Goal: Task Accomplishment & Management: Complete application form

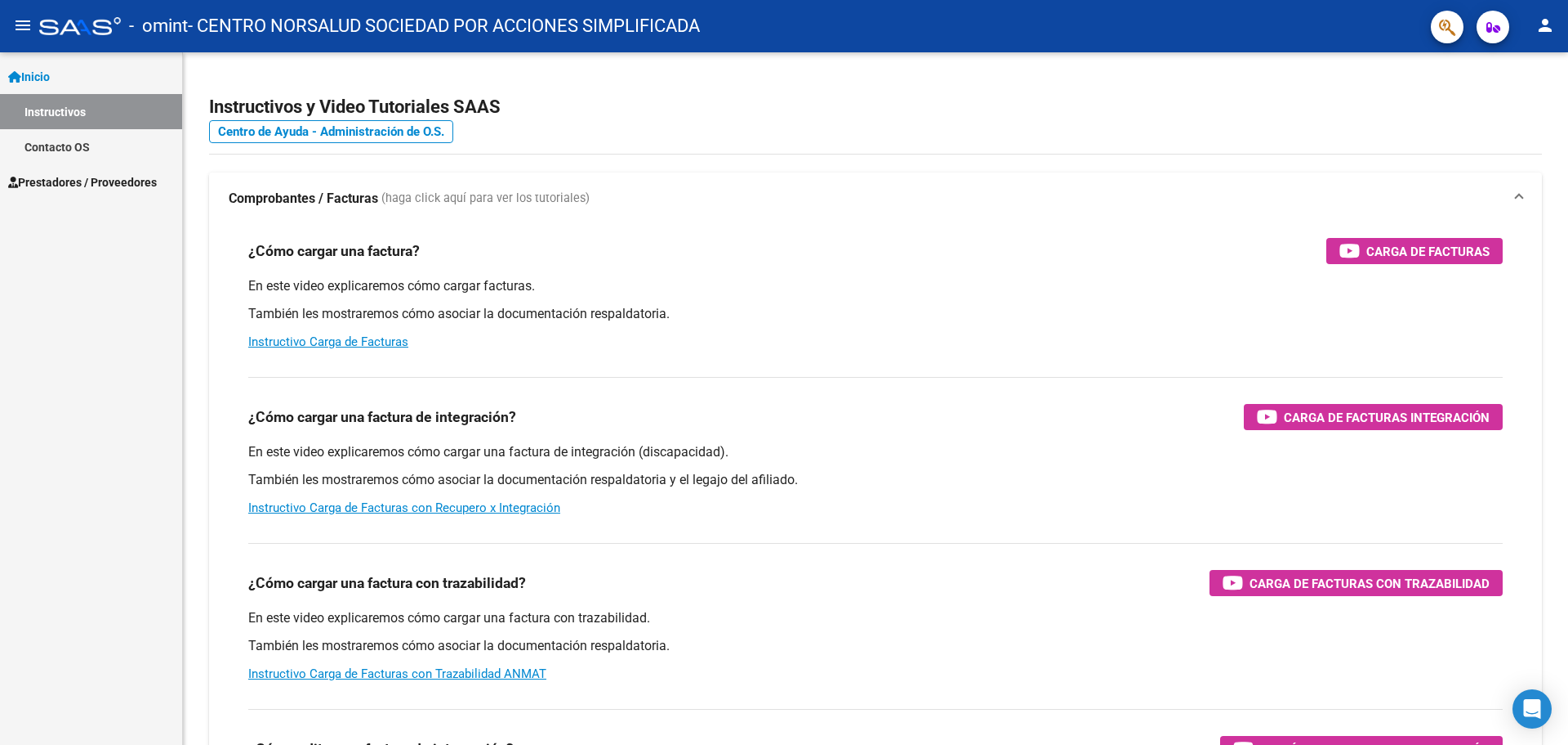
click at [1556, 30] on button "person" at bounding box center [1545, 25] width 33 height 33
click at [1556, 30] on div at bounding box center [784, 372] width 1568 height 745
click at [1500, 25] on button "button" at bounding box center [1493, 26] width 33 height 33
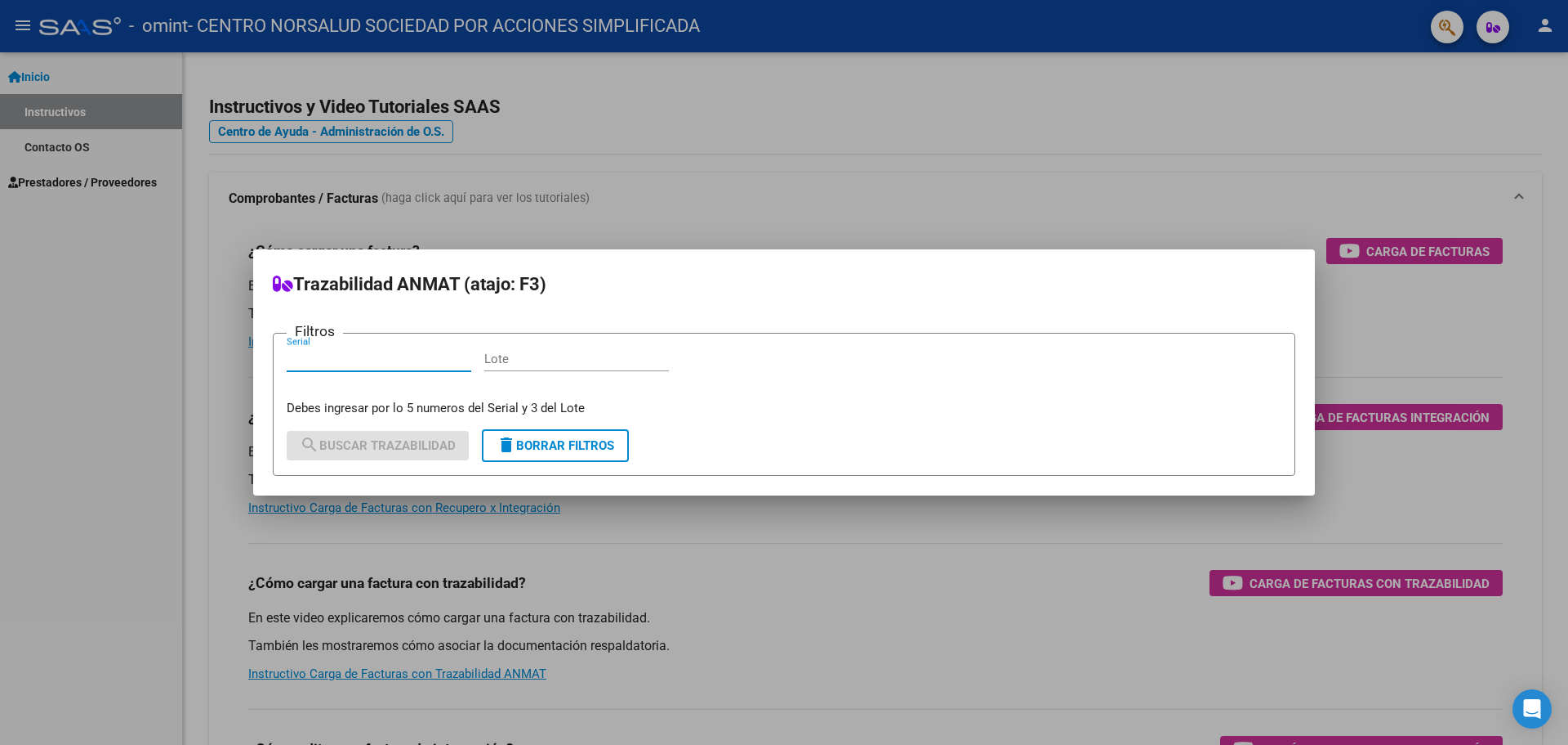
click at [1500, 25] on div at bounding box center [784, 372] width 1568 height 745
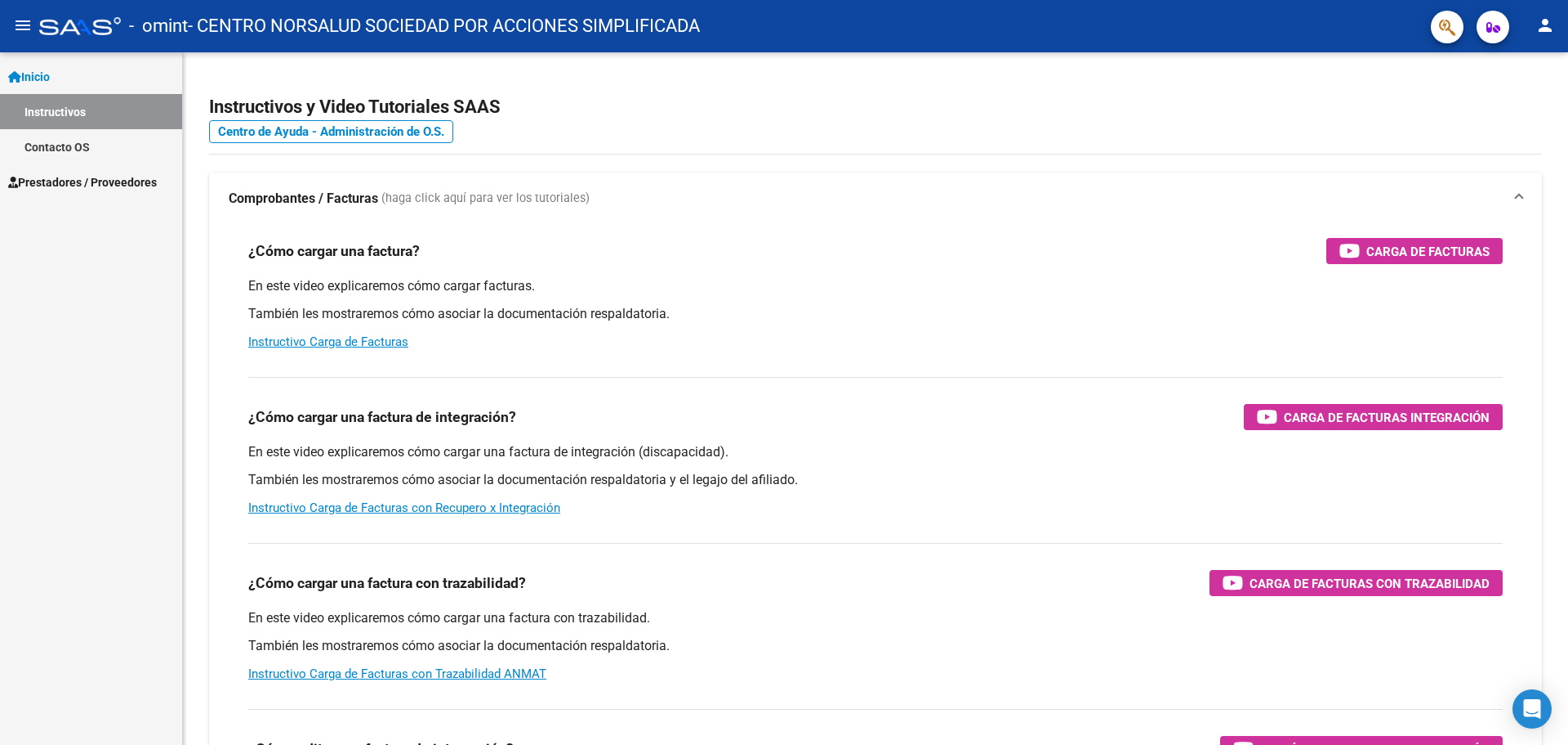
click at [78, 188] on span "Prestadores / Proveedores" at bounding box center [83, 181] width 148 height 18
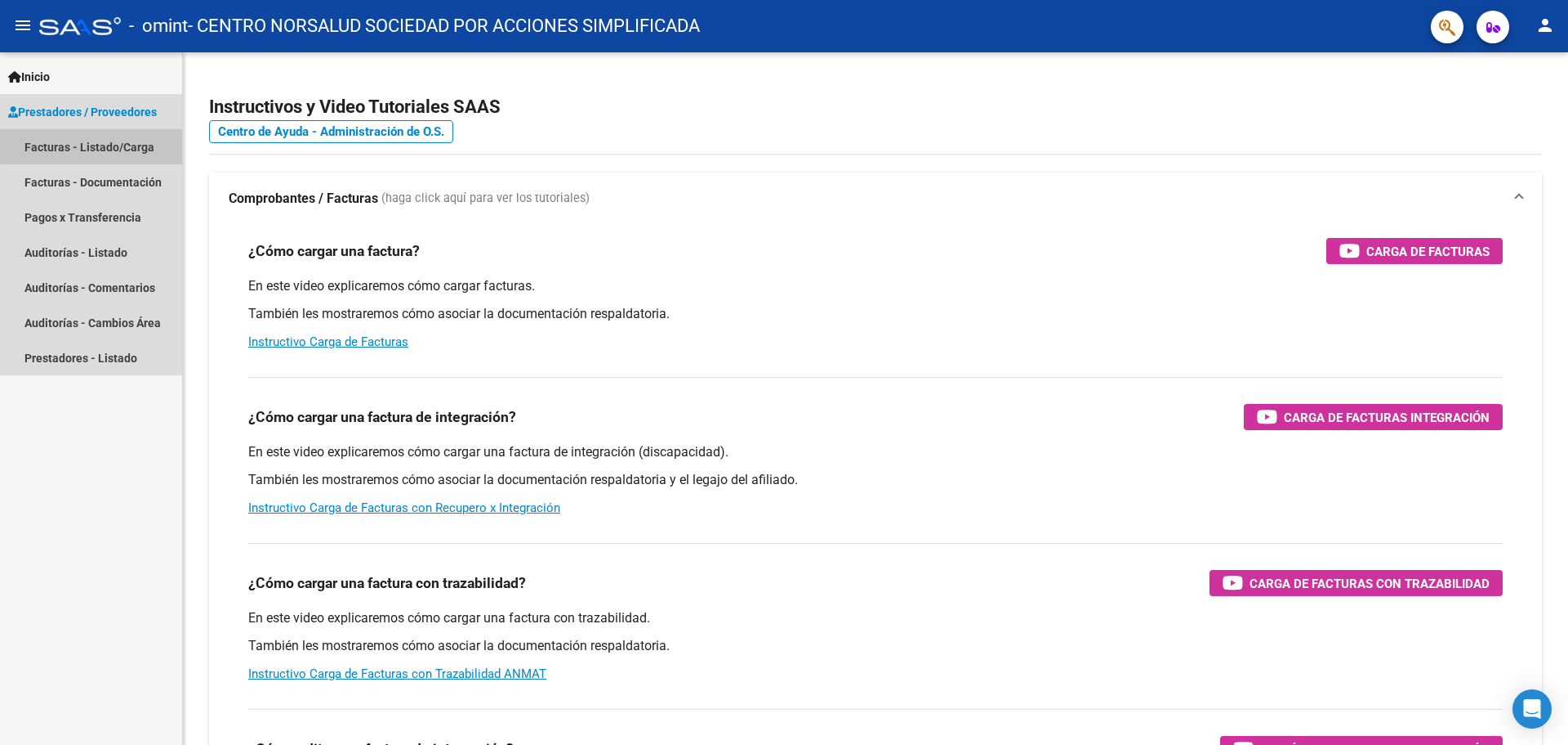
click at [94, 146] on link "Facturas - Listado/Carga" at bounding box center [91, 146] width 182 height 35
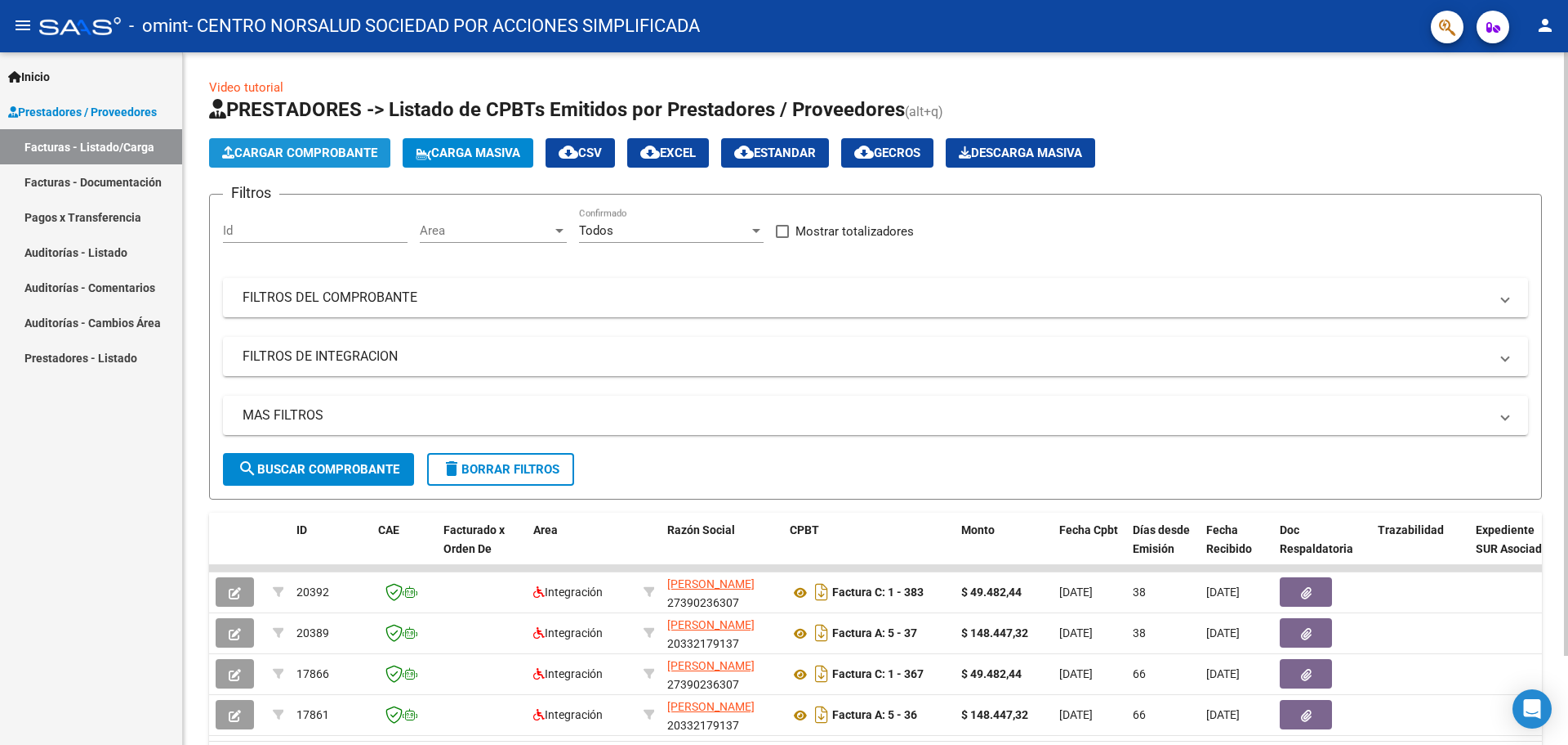
click at [305, 161] on button "Cargar Comprobante" at bounding box center [300, 152] width 181 height 29
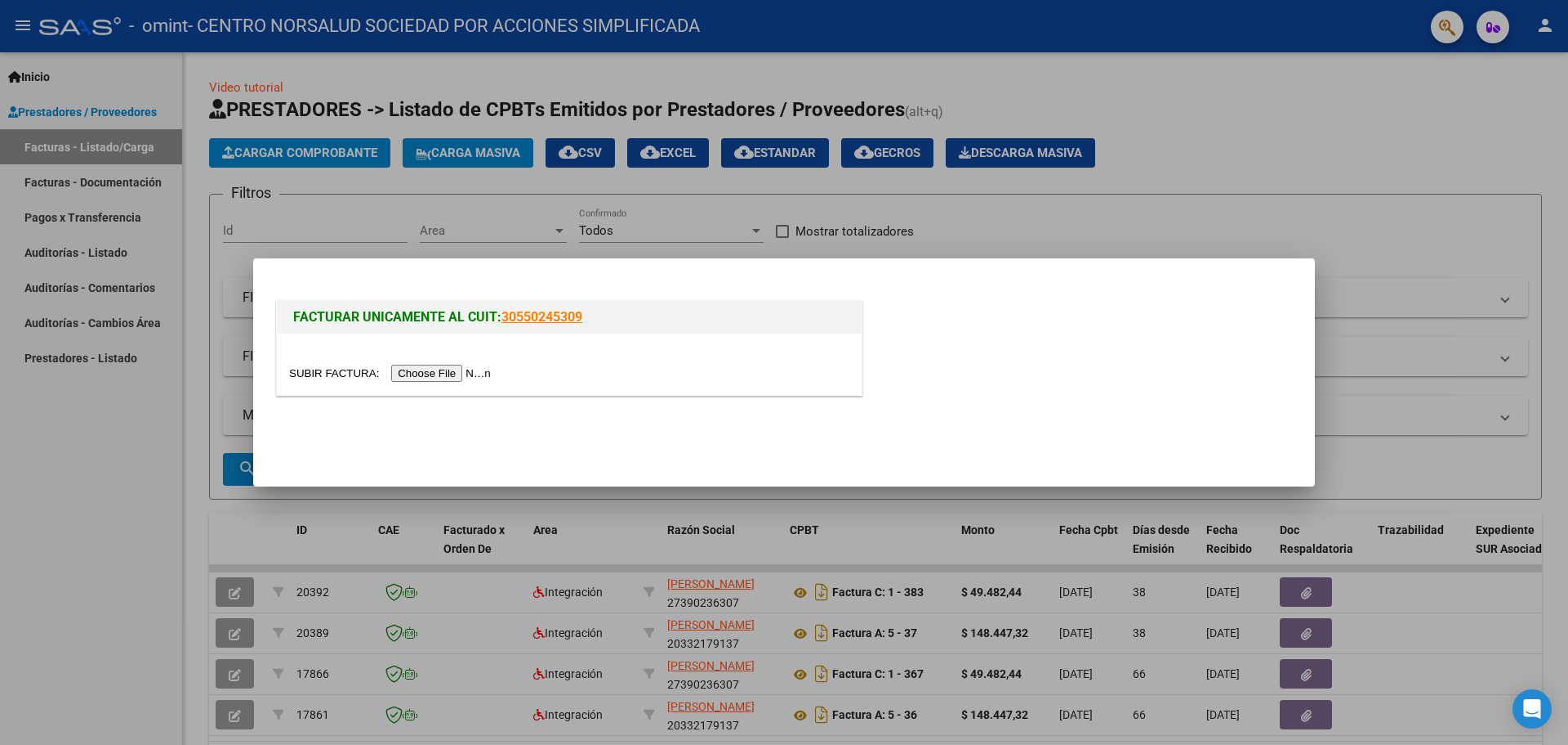
click at [474, 374] on input "file" at bounding box center [392, 373] width 207 height 17
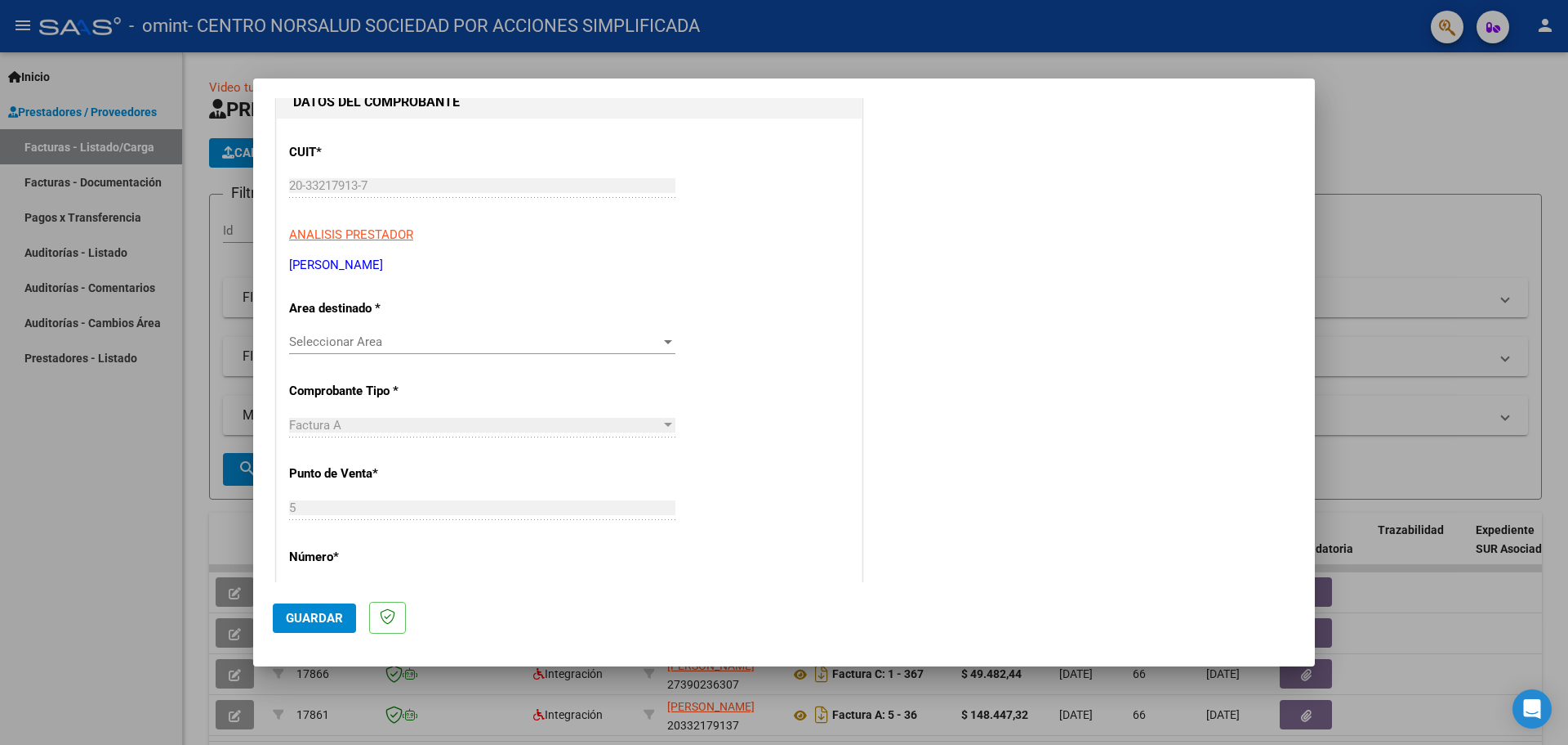
scroll to position [163, 0]
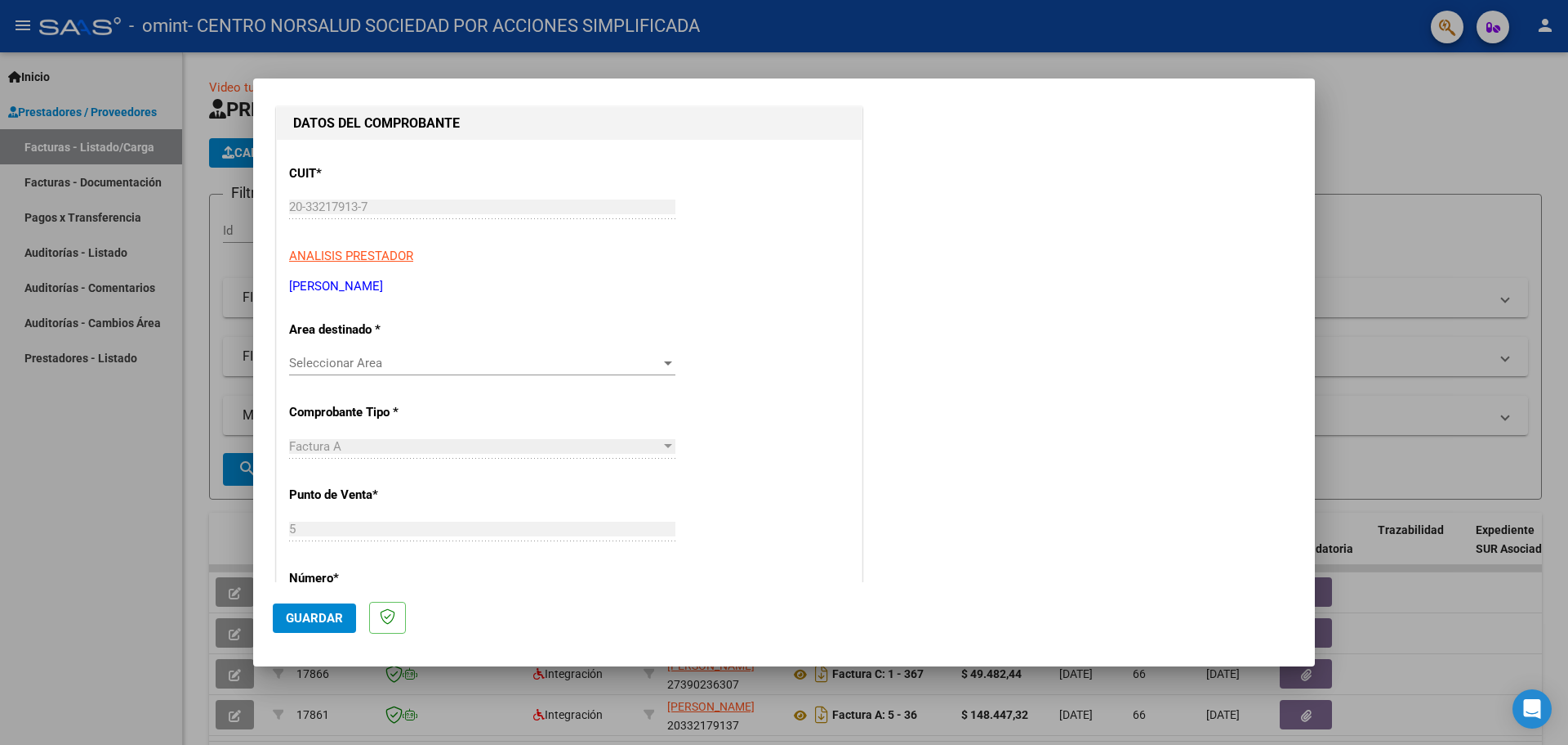
click at [484, 362] on span "Seleccionar Area" at bounding box center [475, 363] width 372 height 15
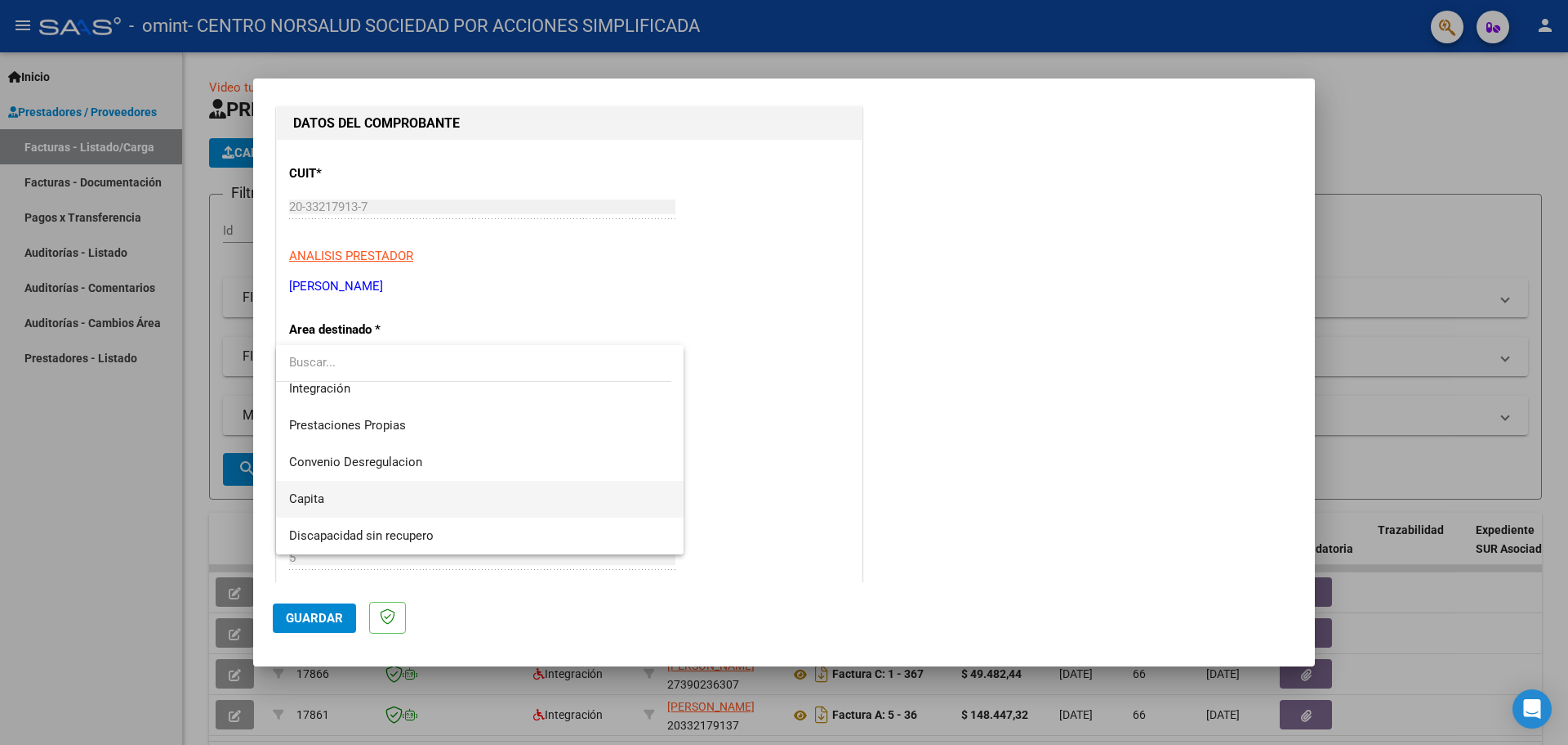
scroll to position [0, 0]
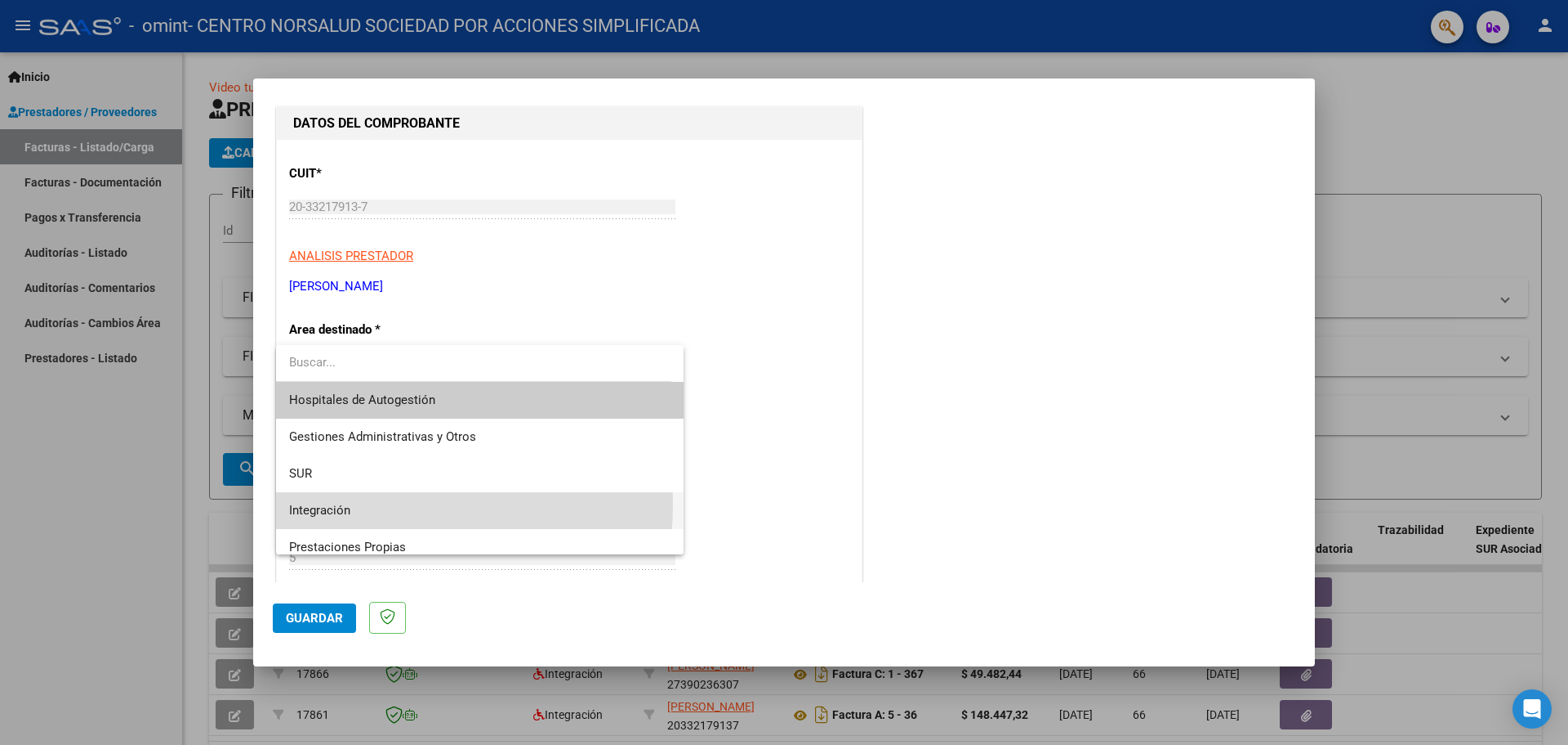
click at [368, 504] on span "Integración" at bounding box center [480, 510] width 381 height 37
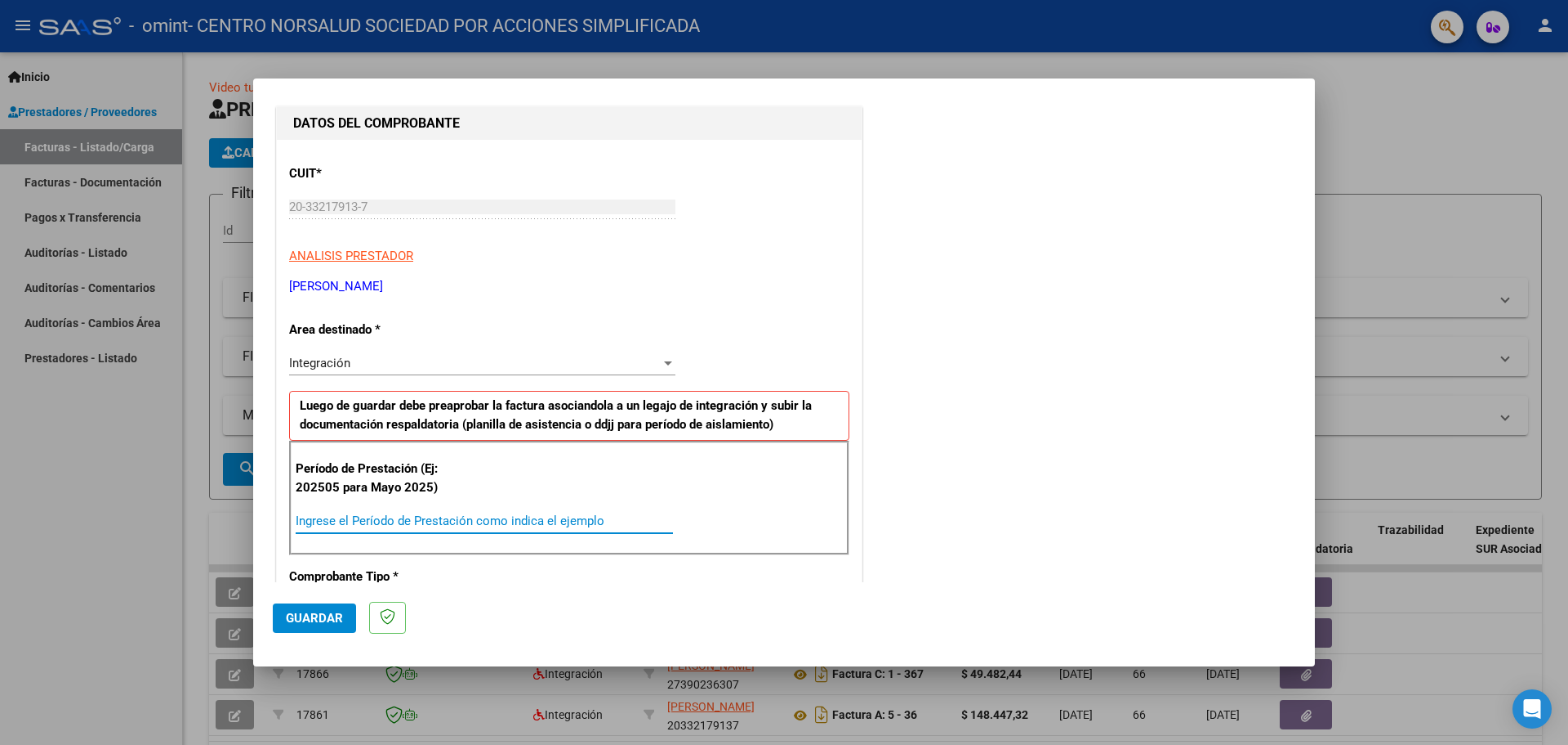
click at [361, 516] on input "Ingrese el Período de Prestación como indica el ejemplo" at bounding box center [484, 520] width 377 height 15
type input "202509"
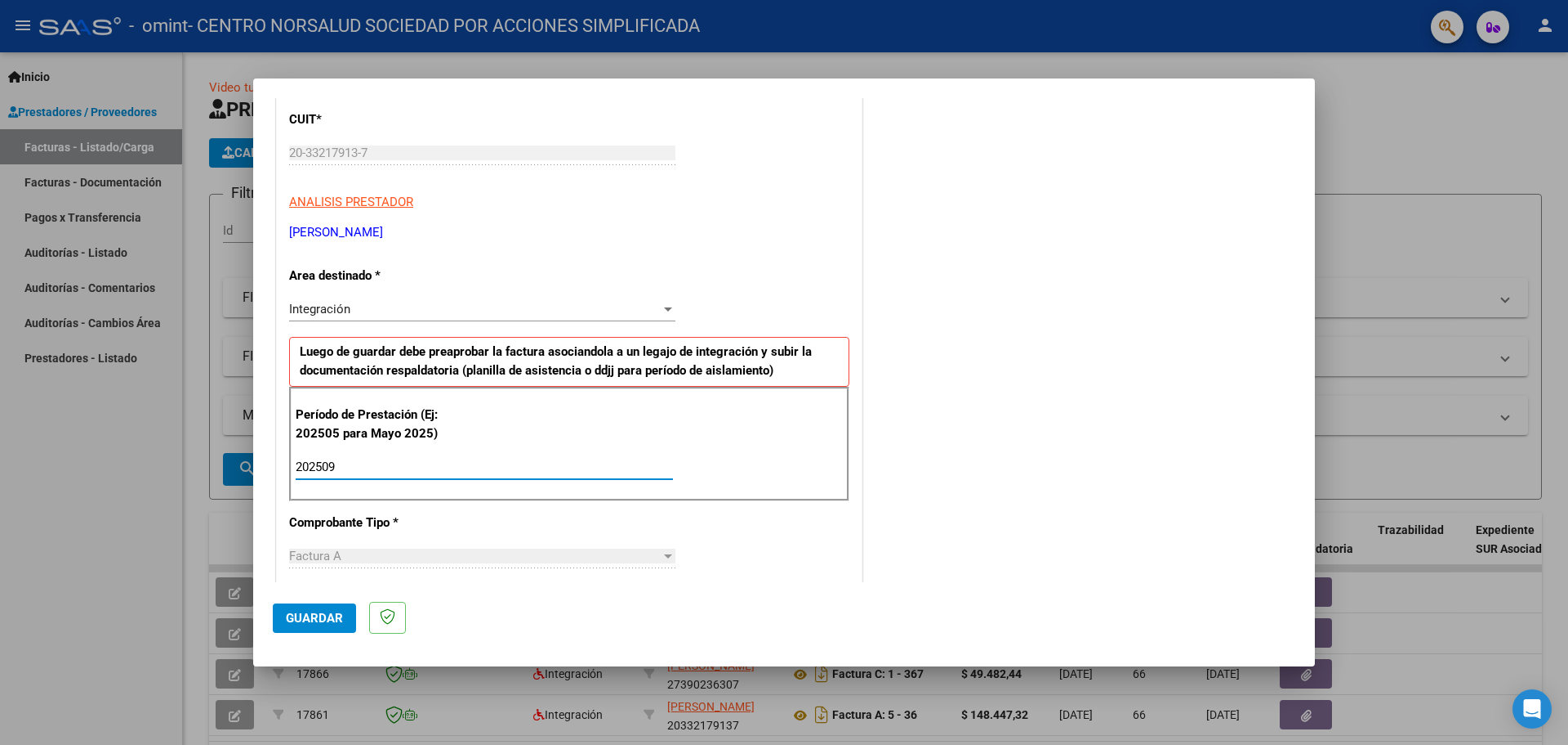
scroll to position [245, 0]
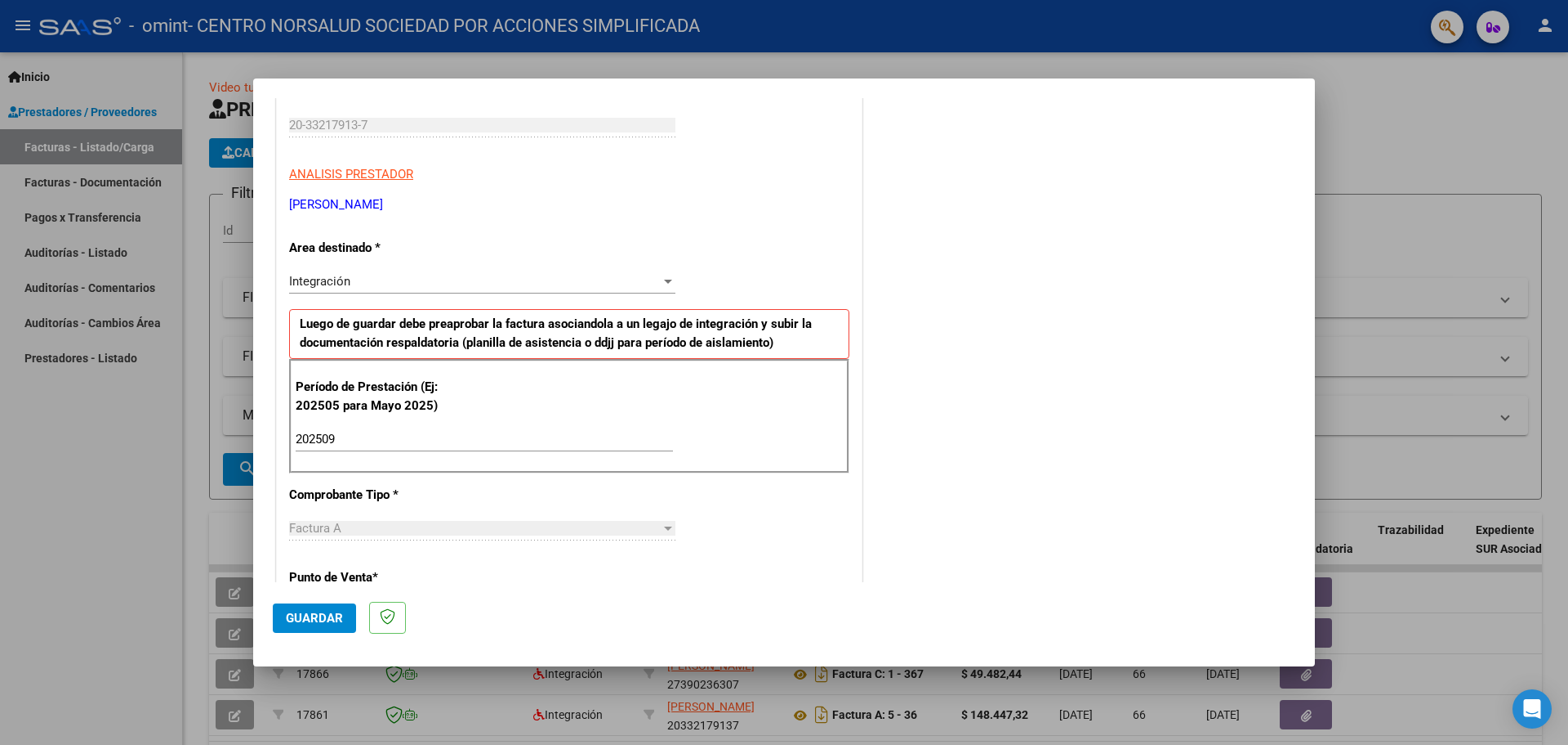
click at [613, 500] on div "CUIT * 20-33217913-7 Ingresar CUIT ANALISIS PRESTADOR [PERSON_NAME] [PERSON_NAM…" at bounding box center [569, 673] width 585 height 1230
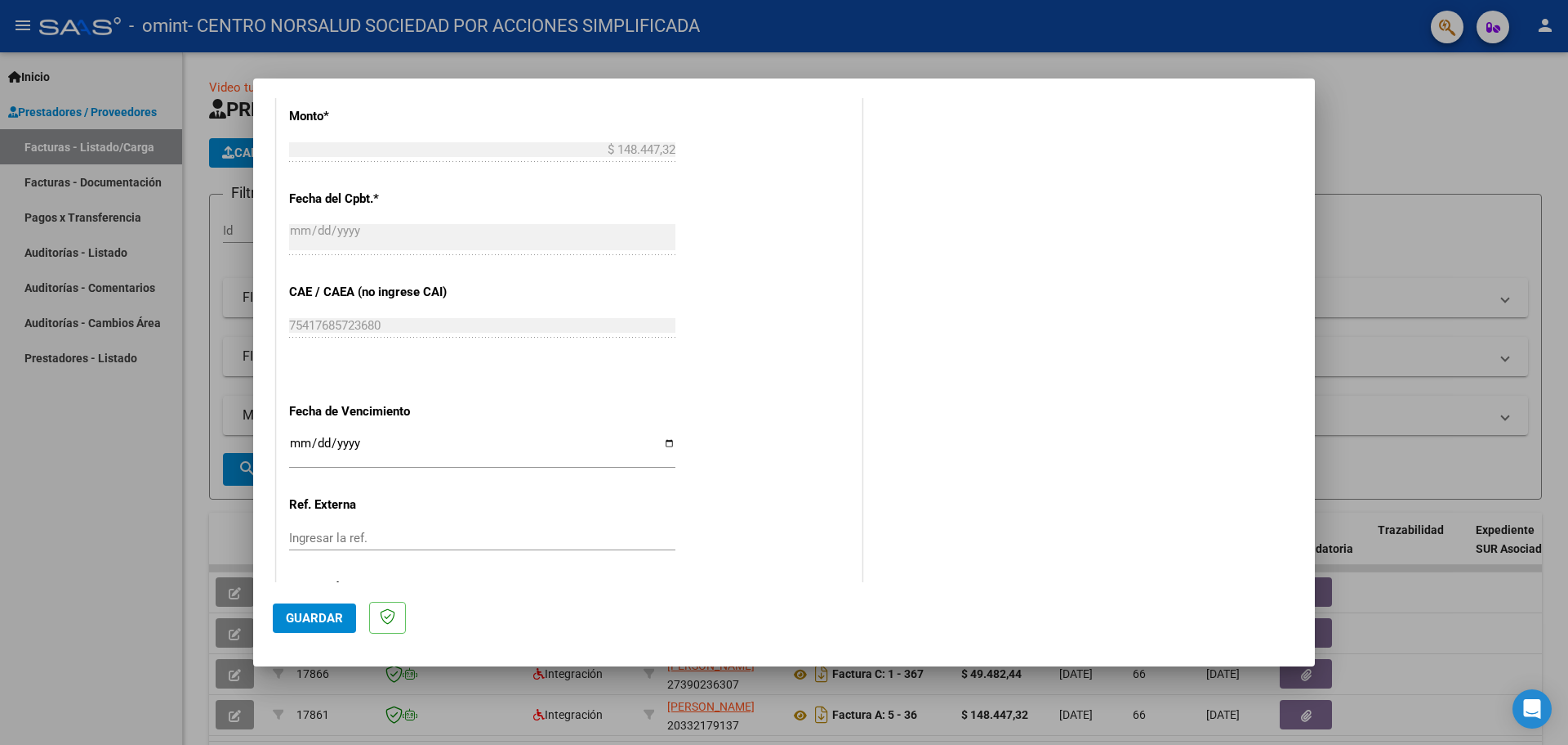
scroll to position [955, 0]
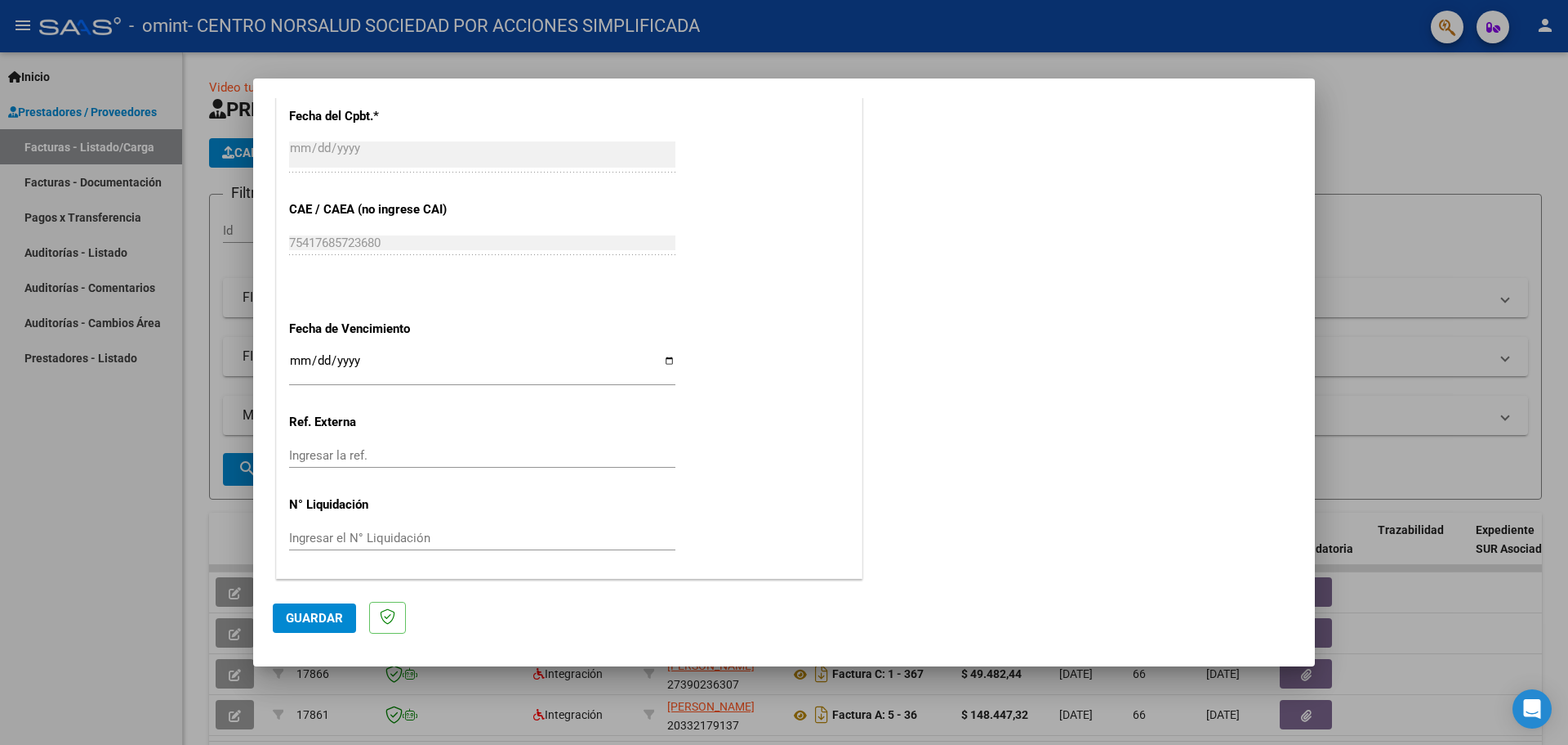
click at [311, 614] on span "Guardar" at bounding box center [315, 618] width 57 height 15
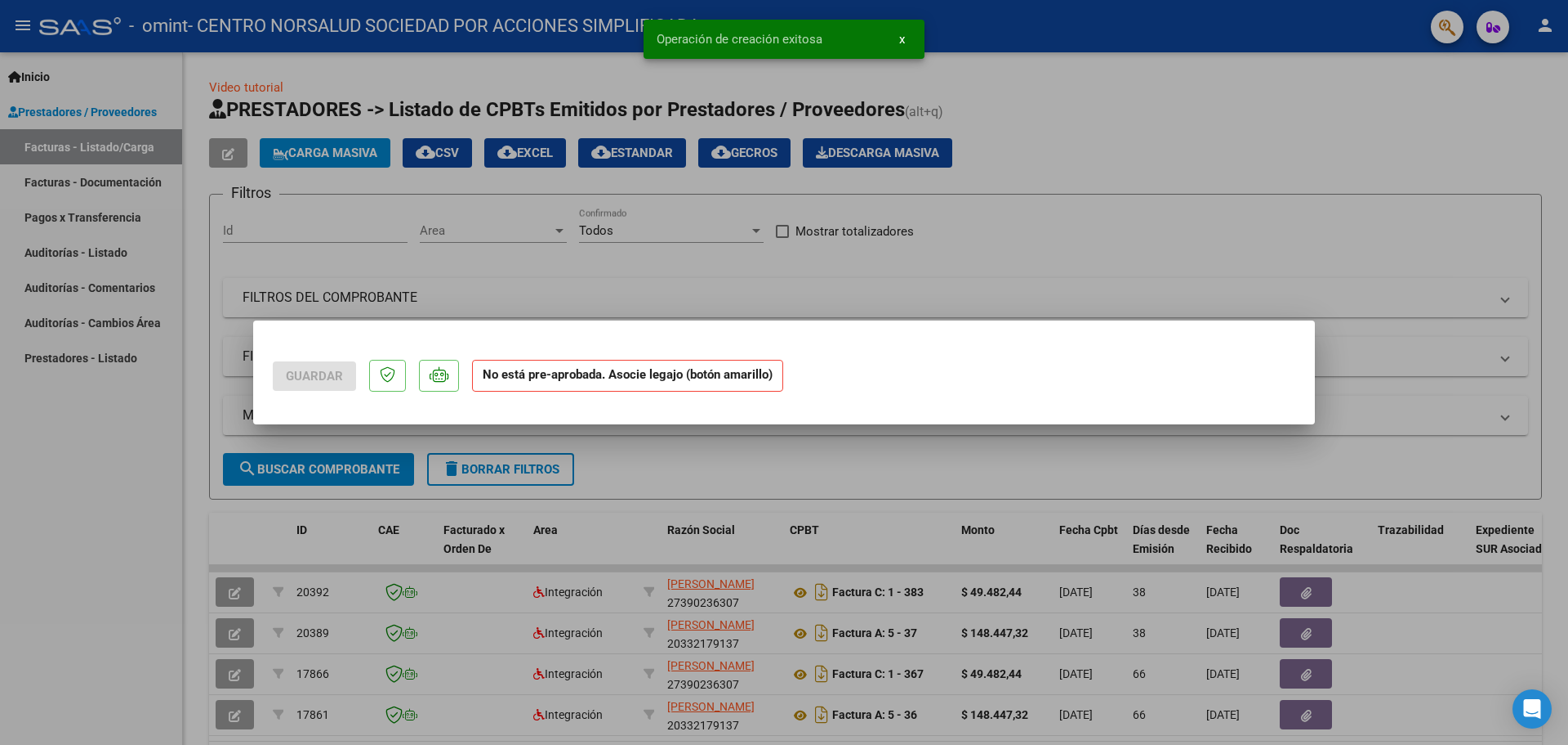
scroll to position [0, 0]
click at [759, 477] on div at bounding box center [784, 372] width 1568 height 745
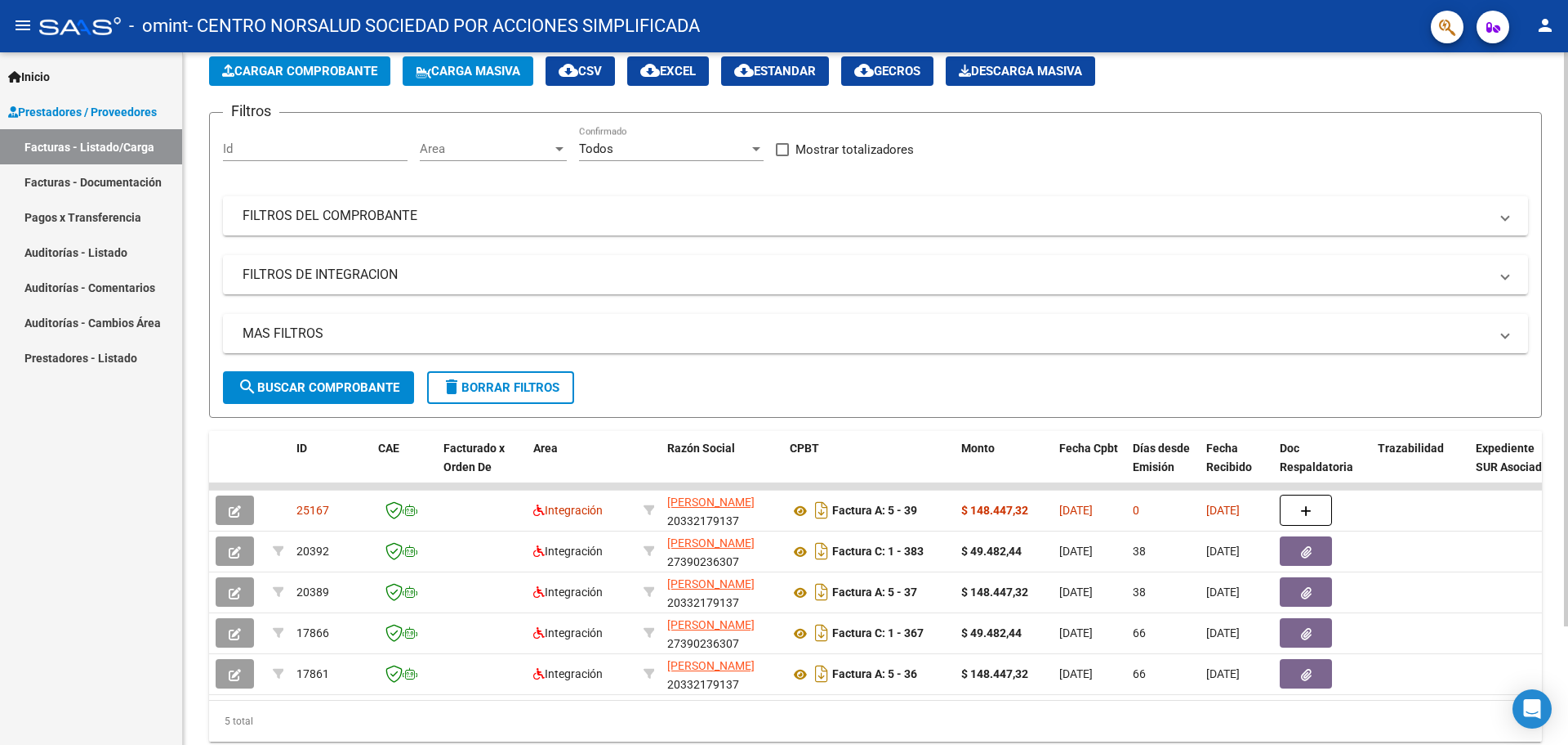
scroll to position [143, 0]
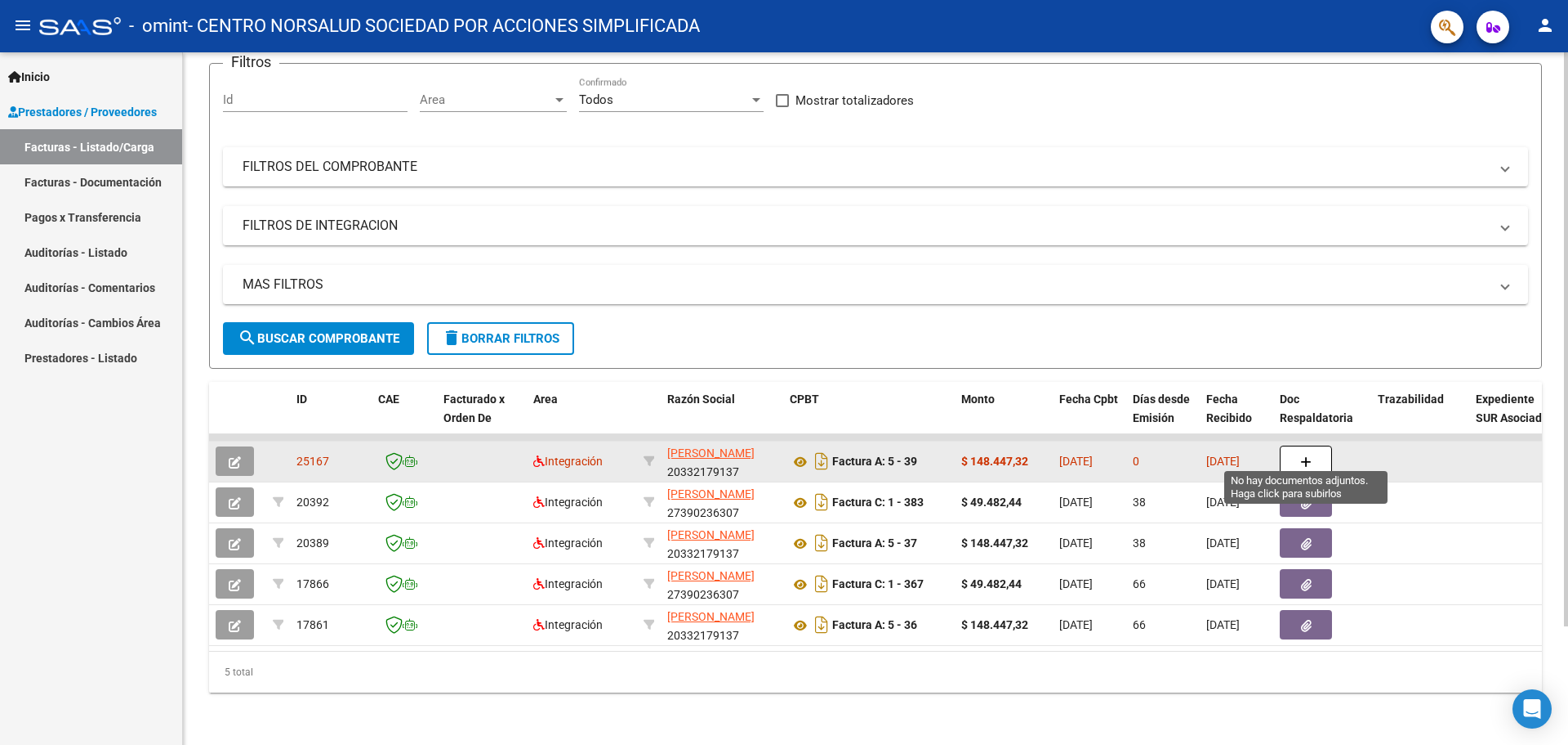
click at [1301, 456] on icon "button" at bounding box center [1306, 461] width 11 height 12
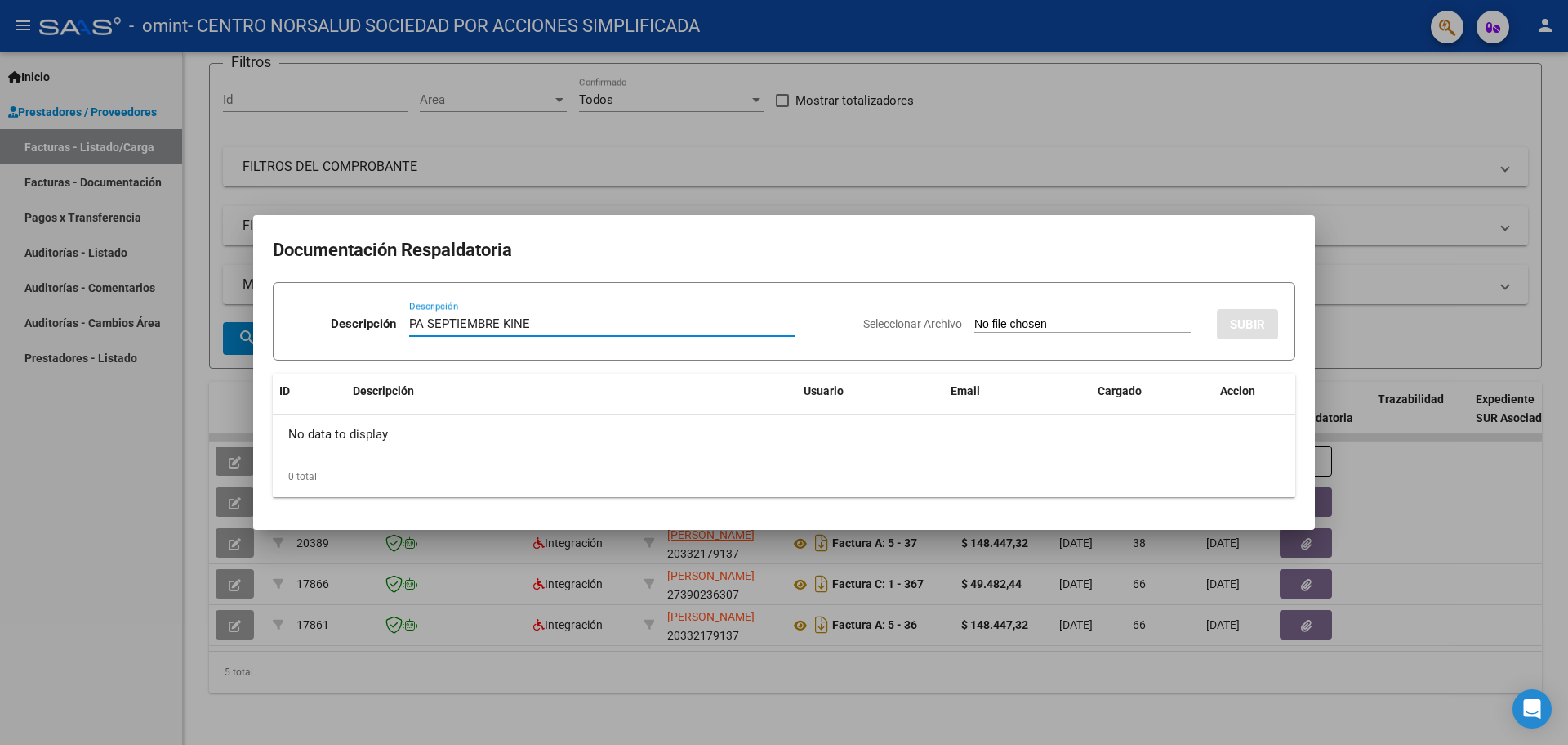
type input "PA SEPTIEMBRE KINE"
click at [984, 330] on input "Seleccionar Archivo" at bounding box center [1083, 325] width 217 height 16
type input "C:\fakepath\[DEMOGRAPHIC_DATA] kine septiembre.pdf"
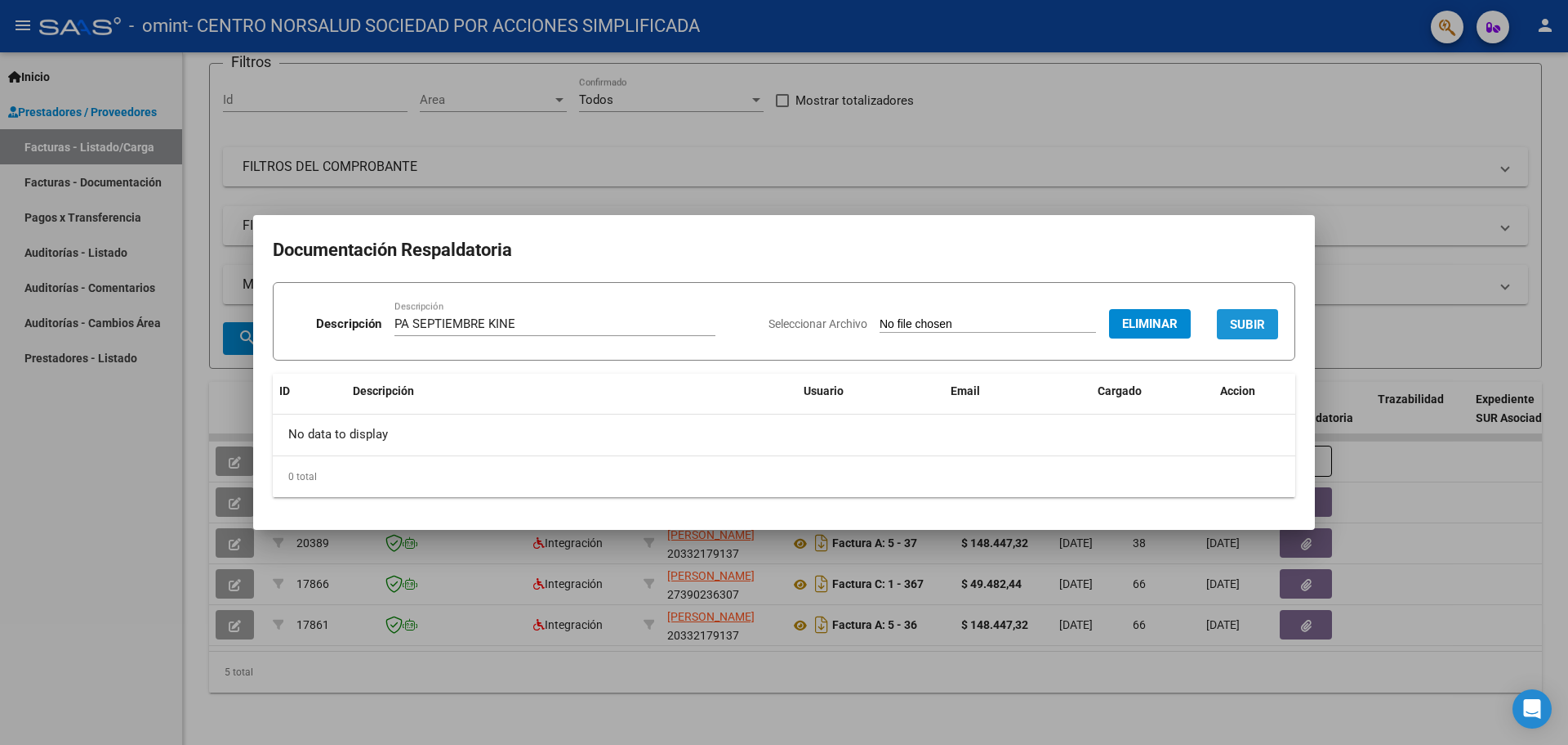
click at [1229, 332] on button "SUBIR" at bounding box center [1247, 324] width 61 height 30
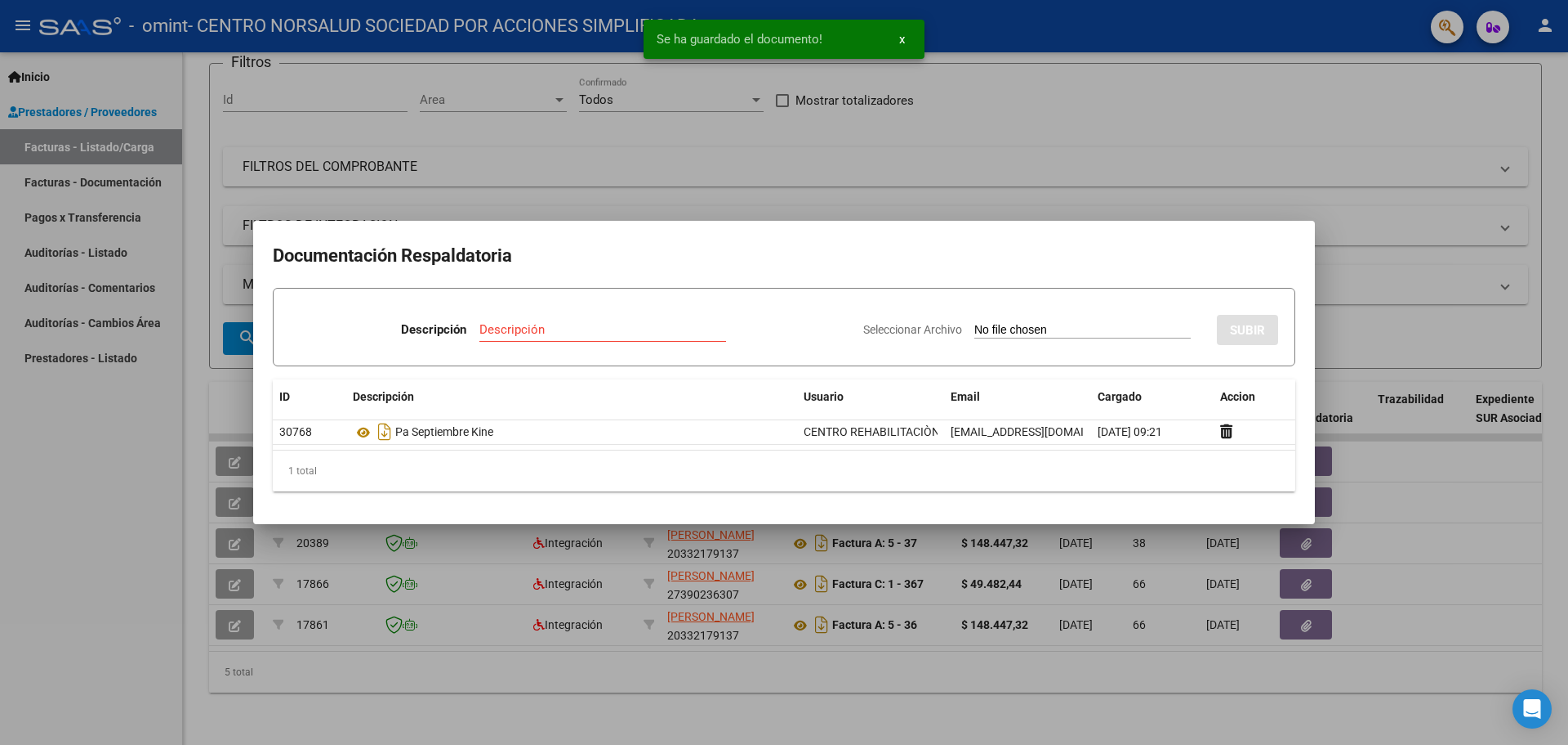
click at [1106, 165] on div at bounding box center [784, 372] width 1568 height 745
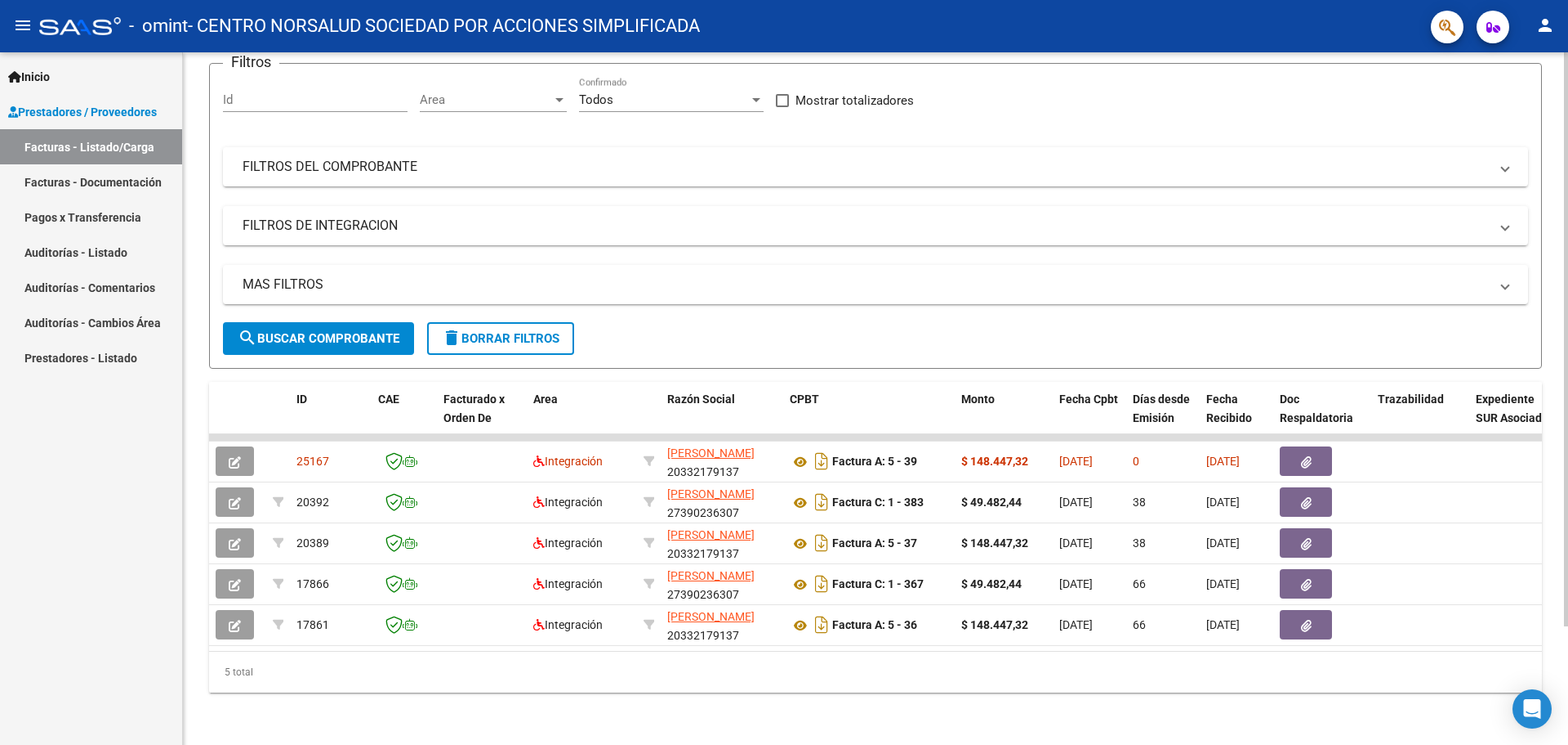
scroll to position [0, 0]
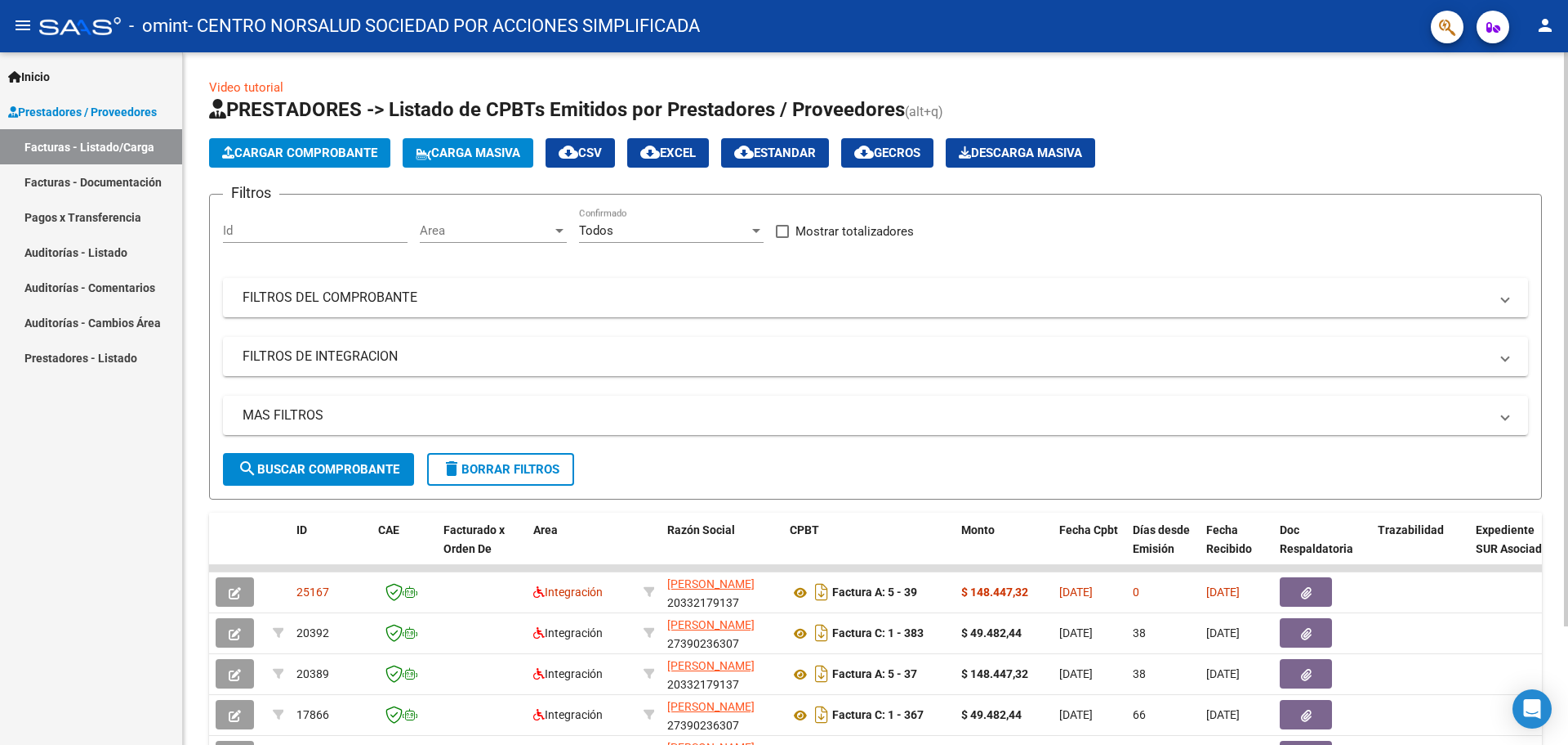
click at [357, 157] on span "Cargar Comprobante" at bounding box center [300, 153] width 155 height 15
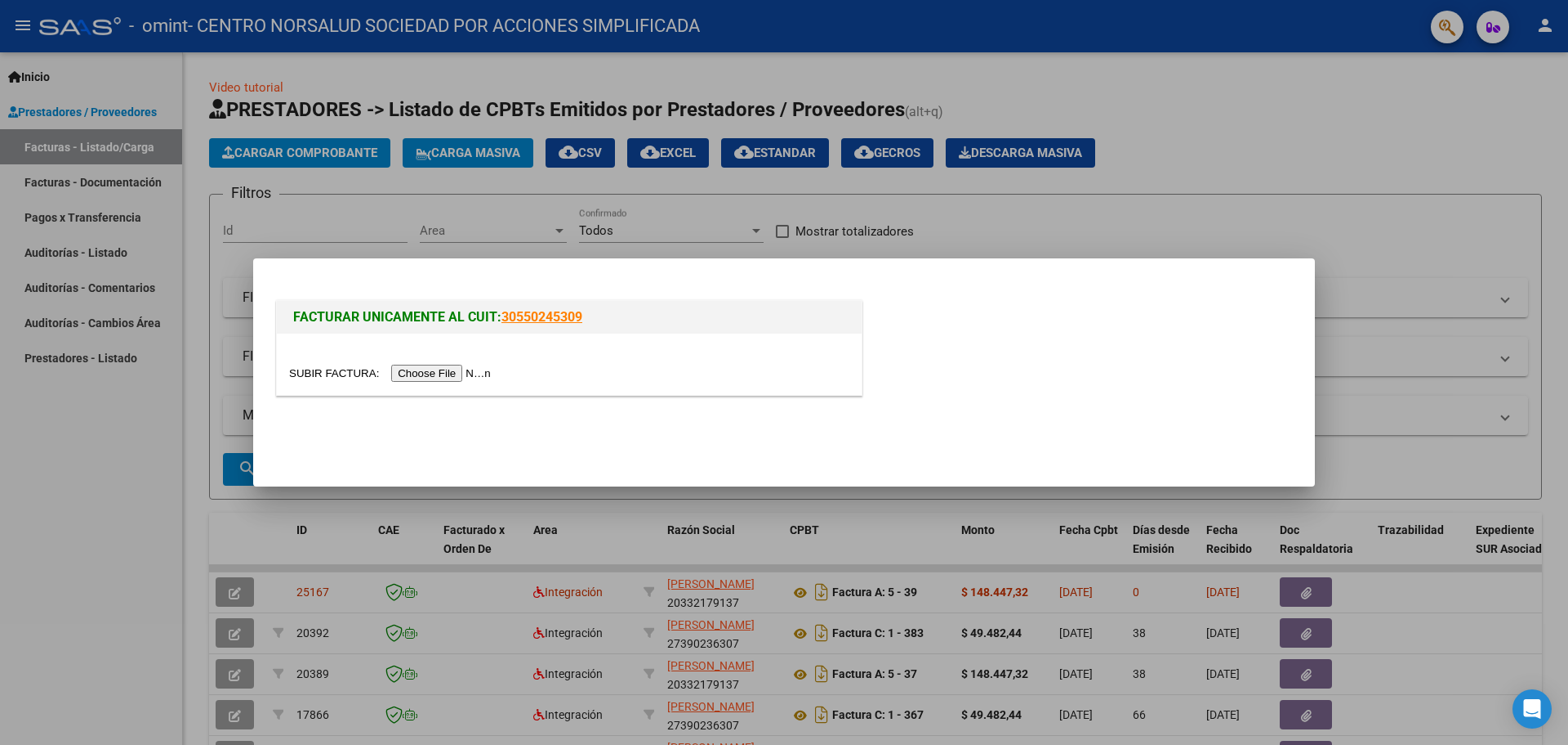
click at [441, 369] on input "file" at bounding box center [392, 373] width 207 height 17
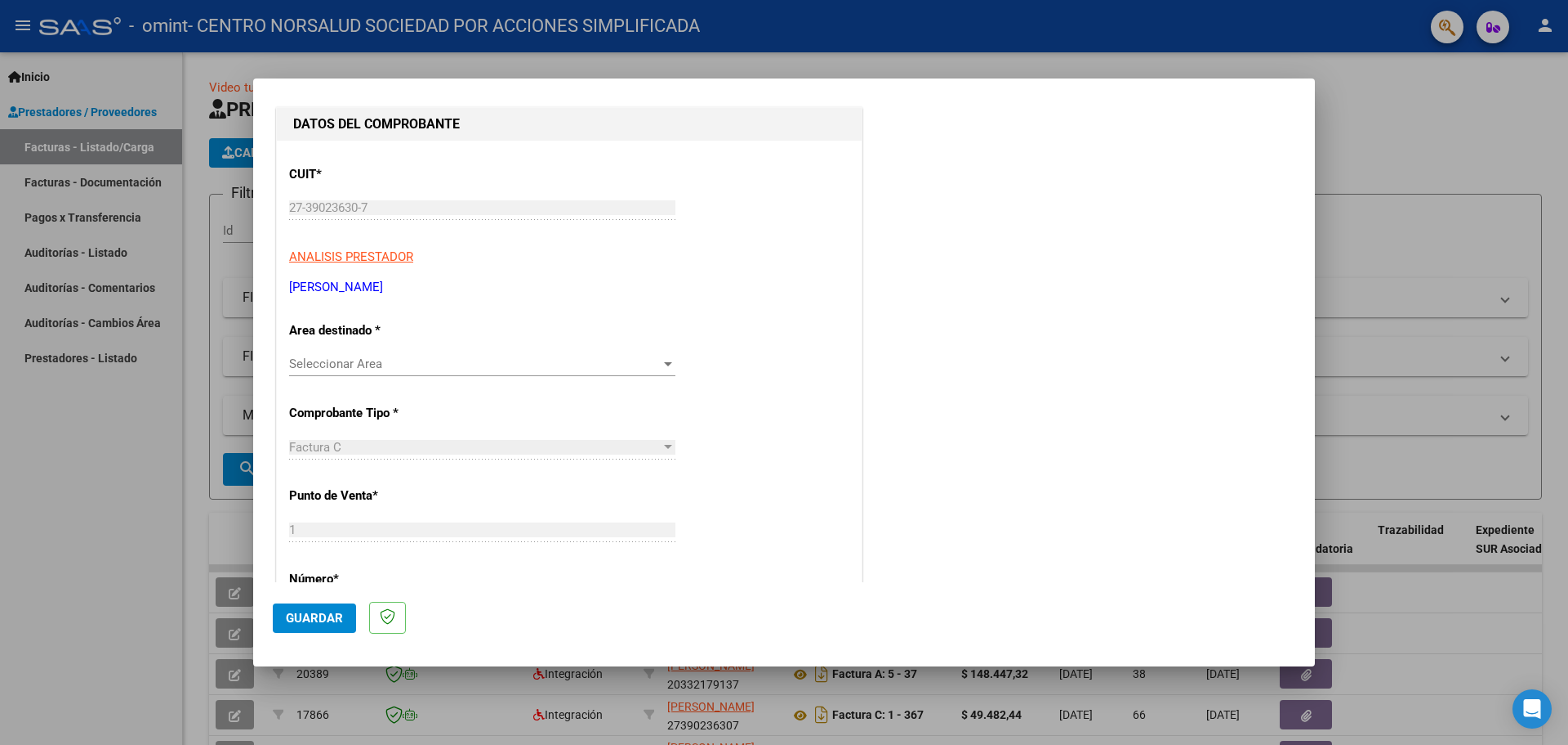
scroll to position [163, 0]
click at [361, 362] on span "Seleccionar Area" at bounding box center [475, 363] width 372 height 15
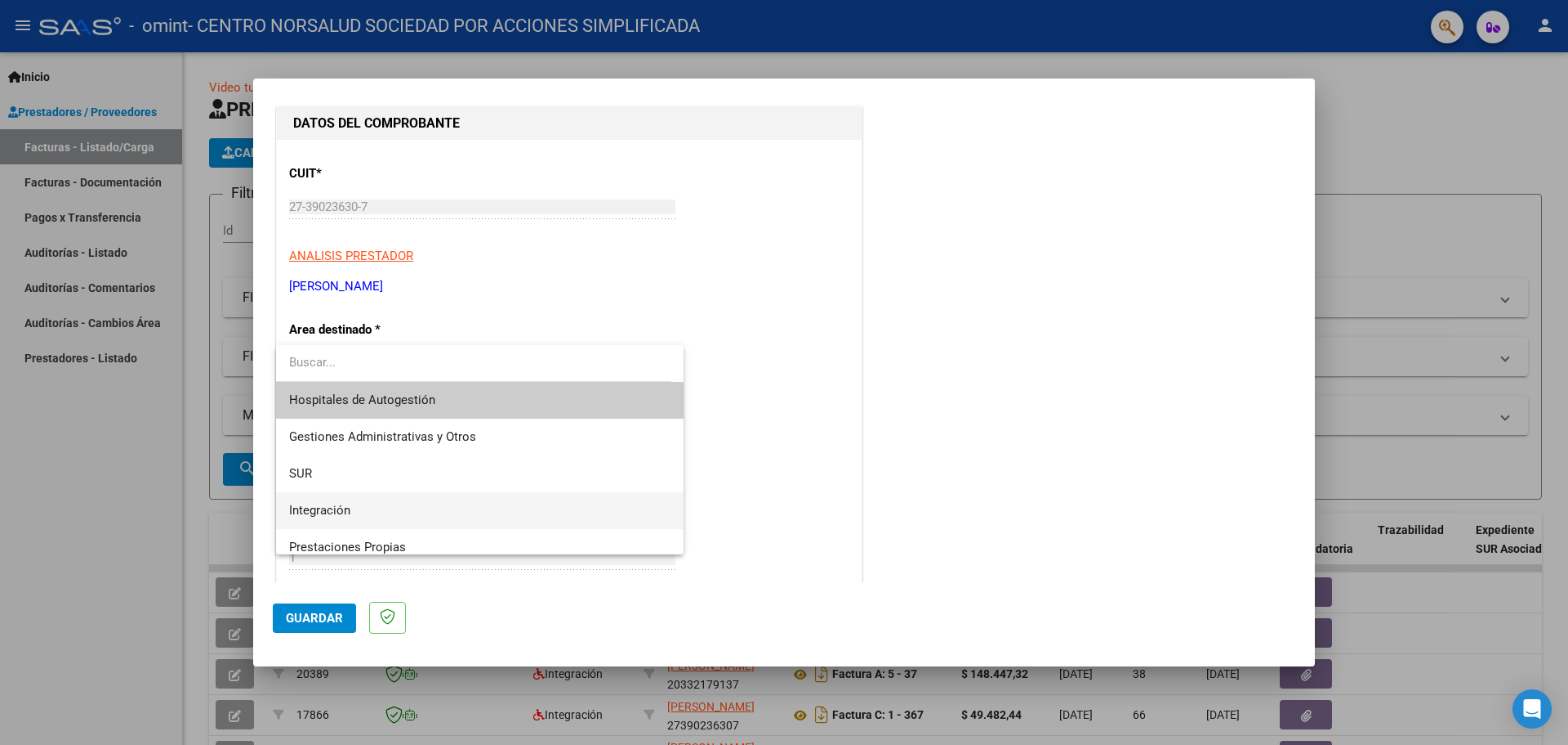
click at [327, 497] on span "Integración" at bounding box center [480, 510] width 381 height 37
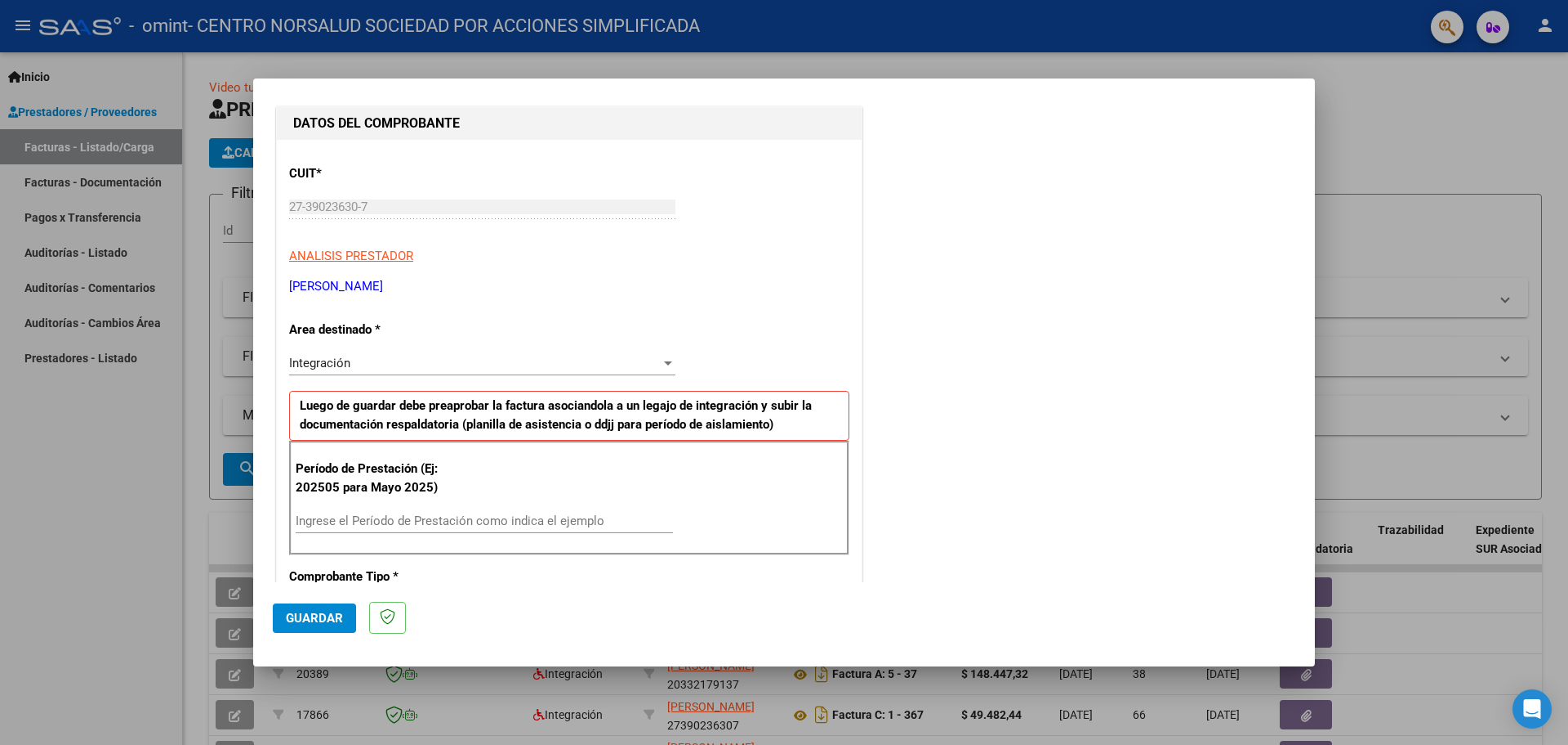
click at [378, 509] on div "Ingrese el Período de Prestación como indica el ejemplo" at bounding box center [484, 520] width 377 height 24
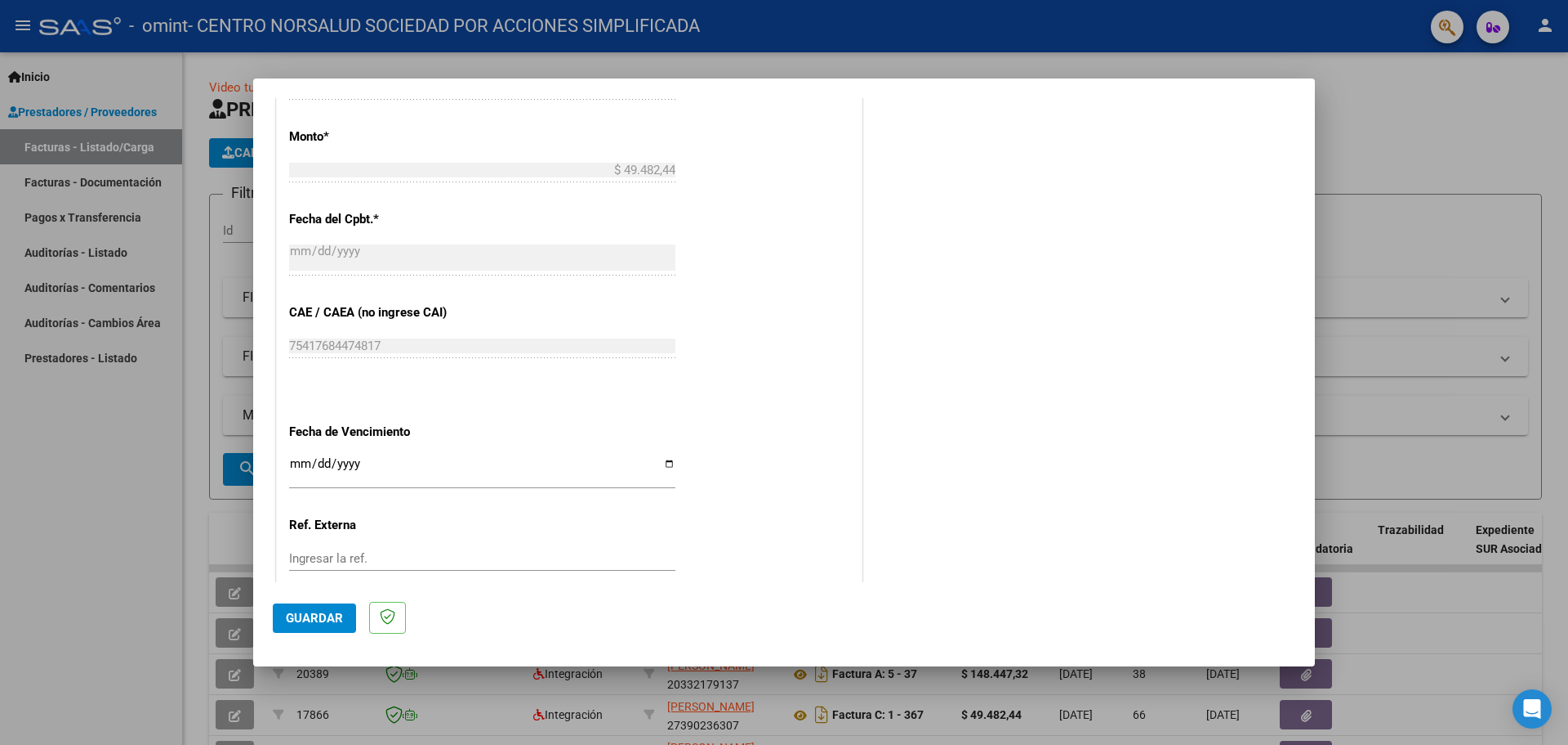
scroll to position [955, 0]
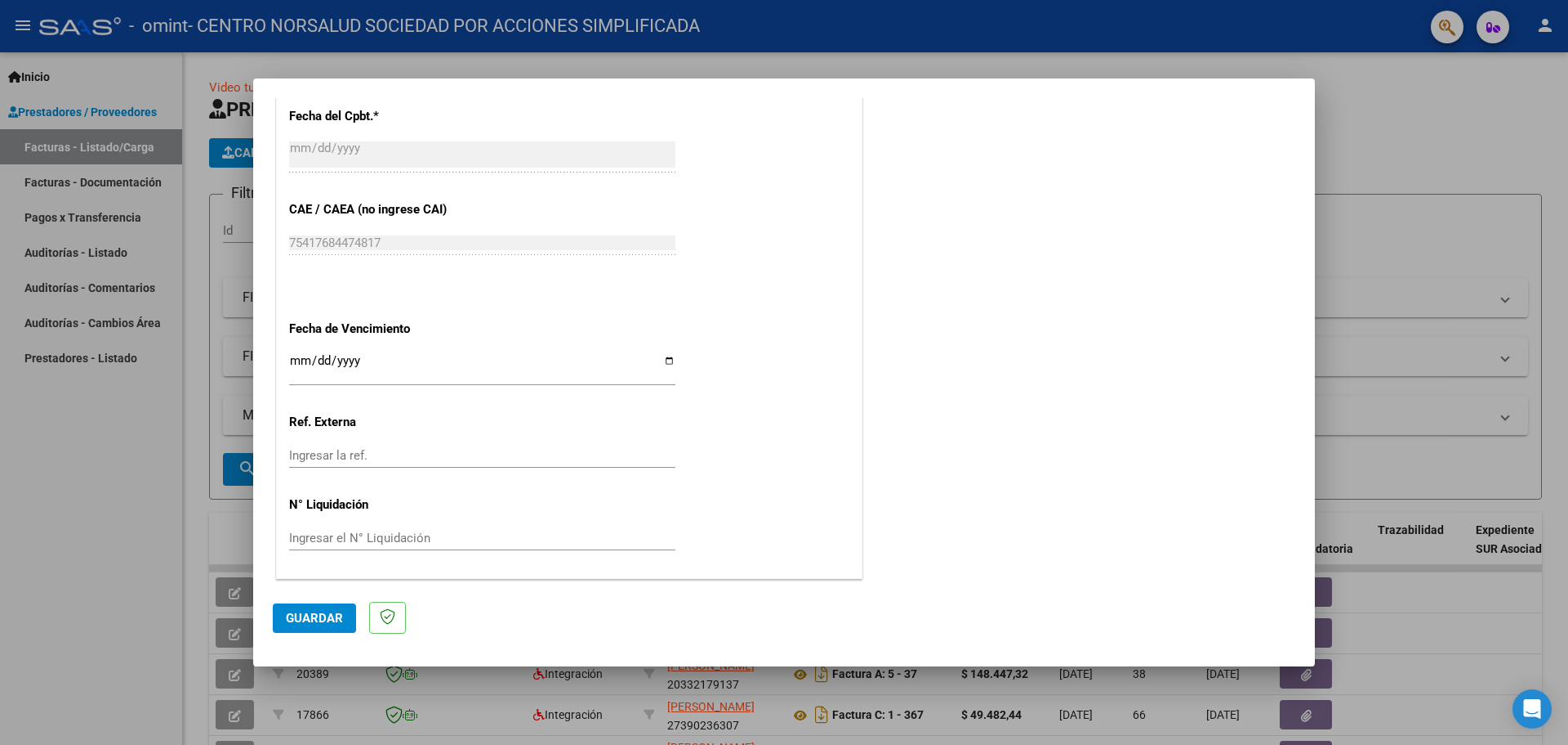
type input "202509"
click at [302, 613] on span "Guardar" at bounding box center [315, 618] width 57 height 15
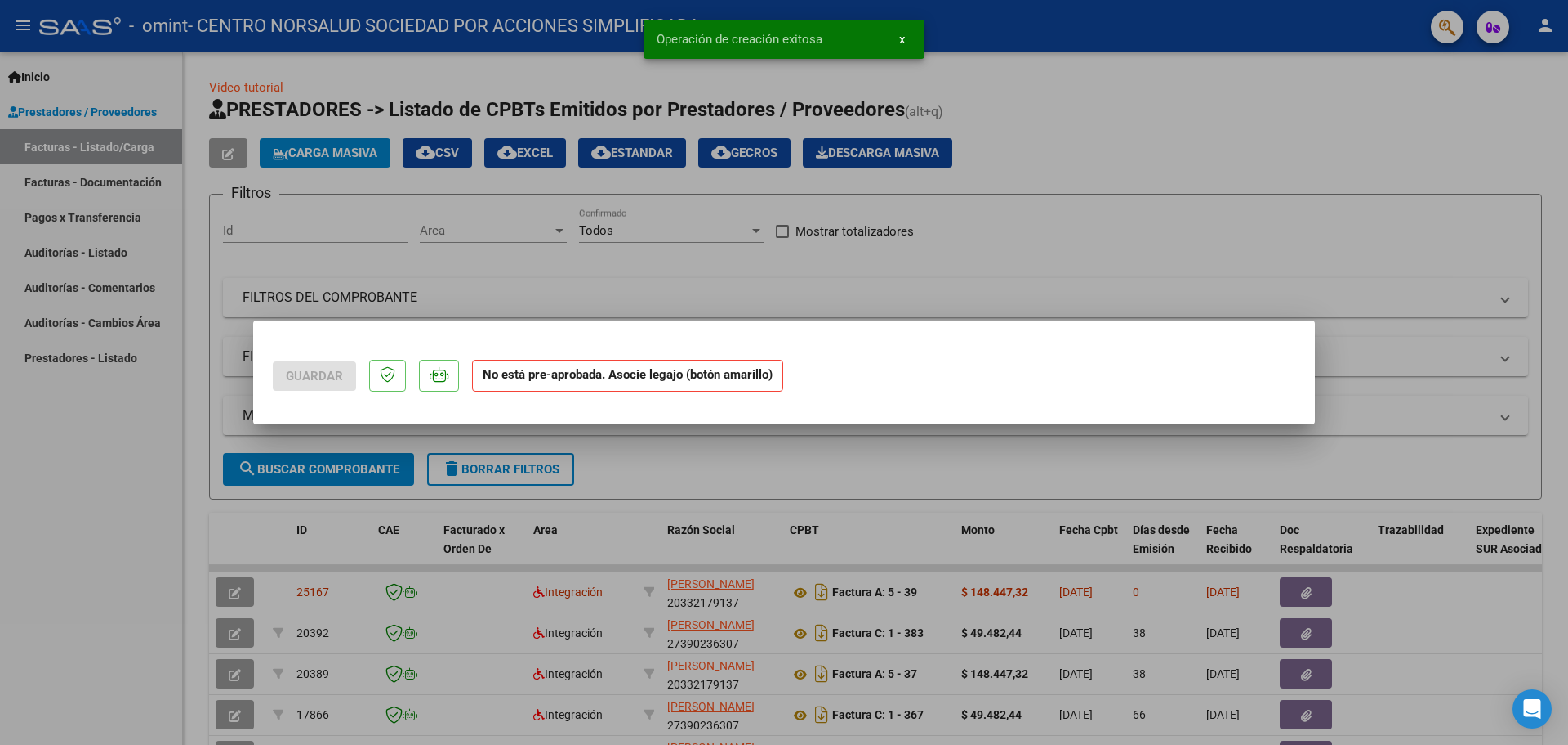
scroll to position [0, 0]
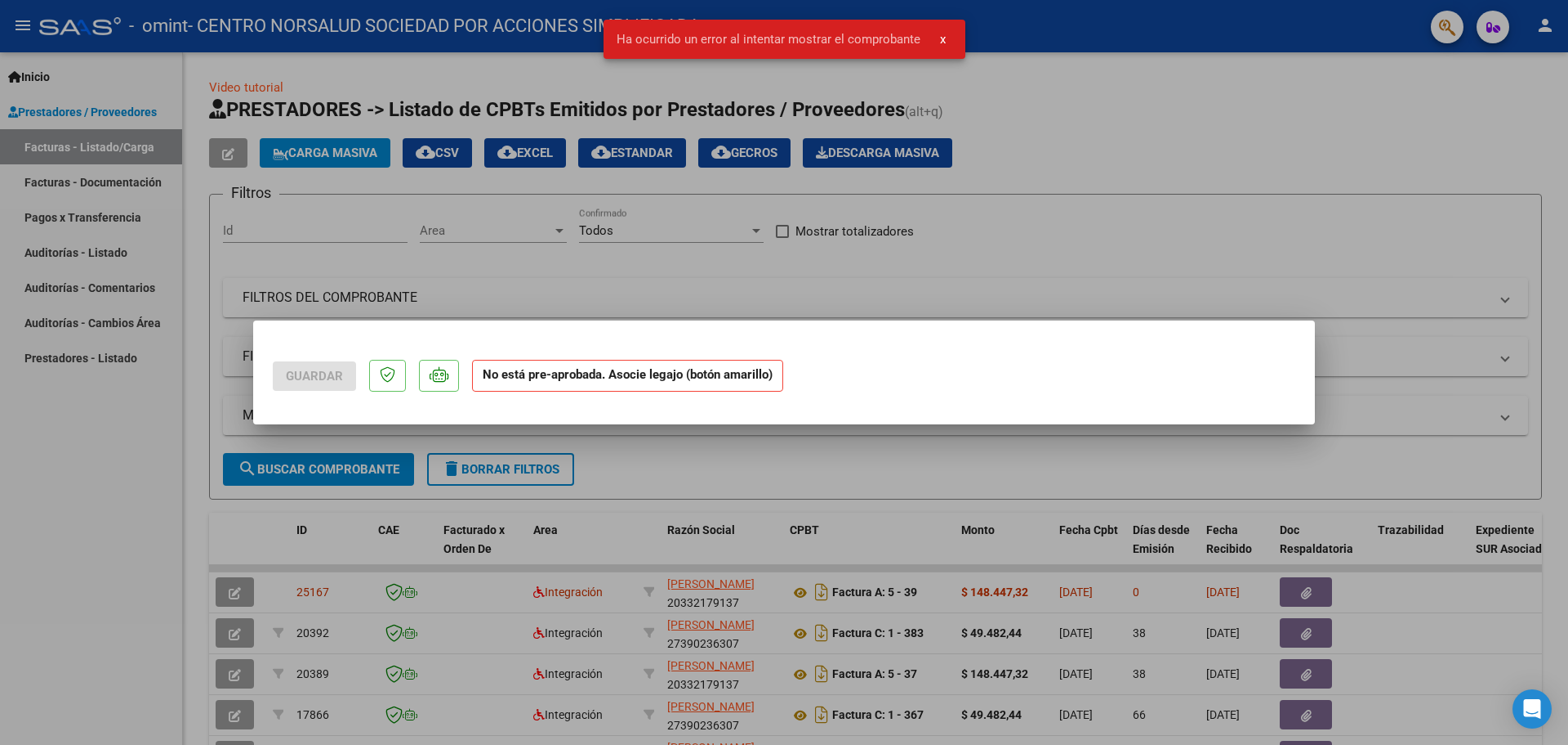
click at [735, 460] on div at bounding box center [784, 372] width 1568 height 745
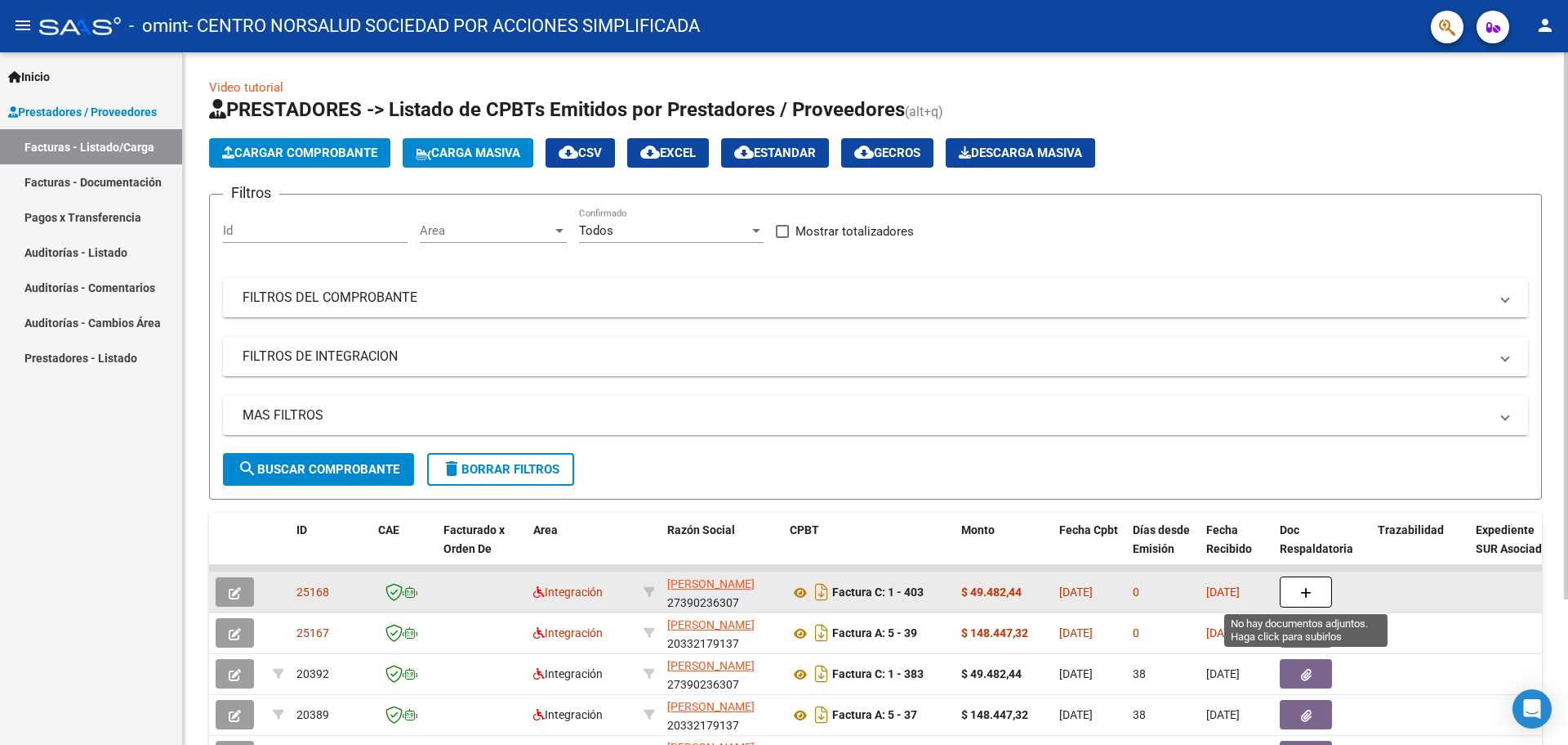
click at [1316, 600] on button "button" at bounding box center [1306, 591] width 53 height 31
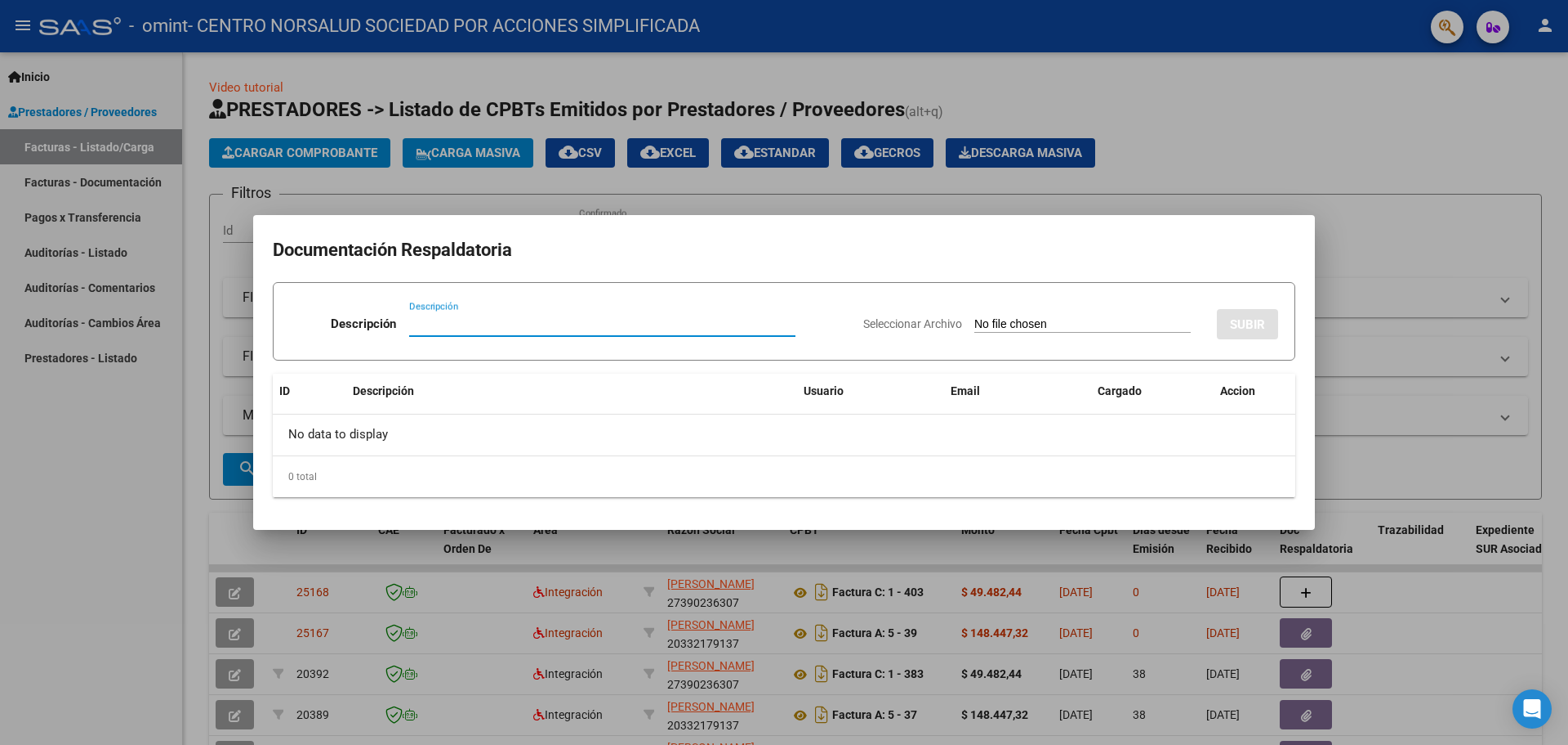
click at [451, 324] on input "Descripción" at bounding box center [603, 324] width 387 height 15
type input "PA SEPTIEMBRE KINE"
click at [1076, 324] on input "Seleccionar Archivo" at bounding box center [1083, 325] width 217 height 16
type input "C:\fakepath\[DEMOGRAPHIC_DATA] psicomotr septiembre.pdf"
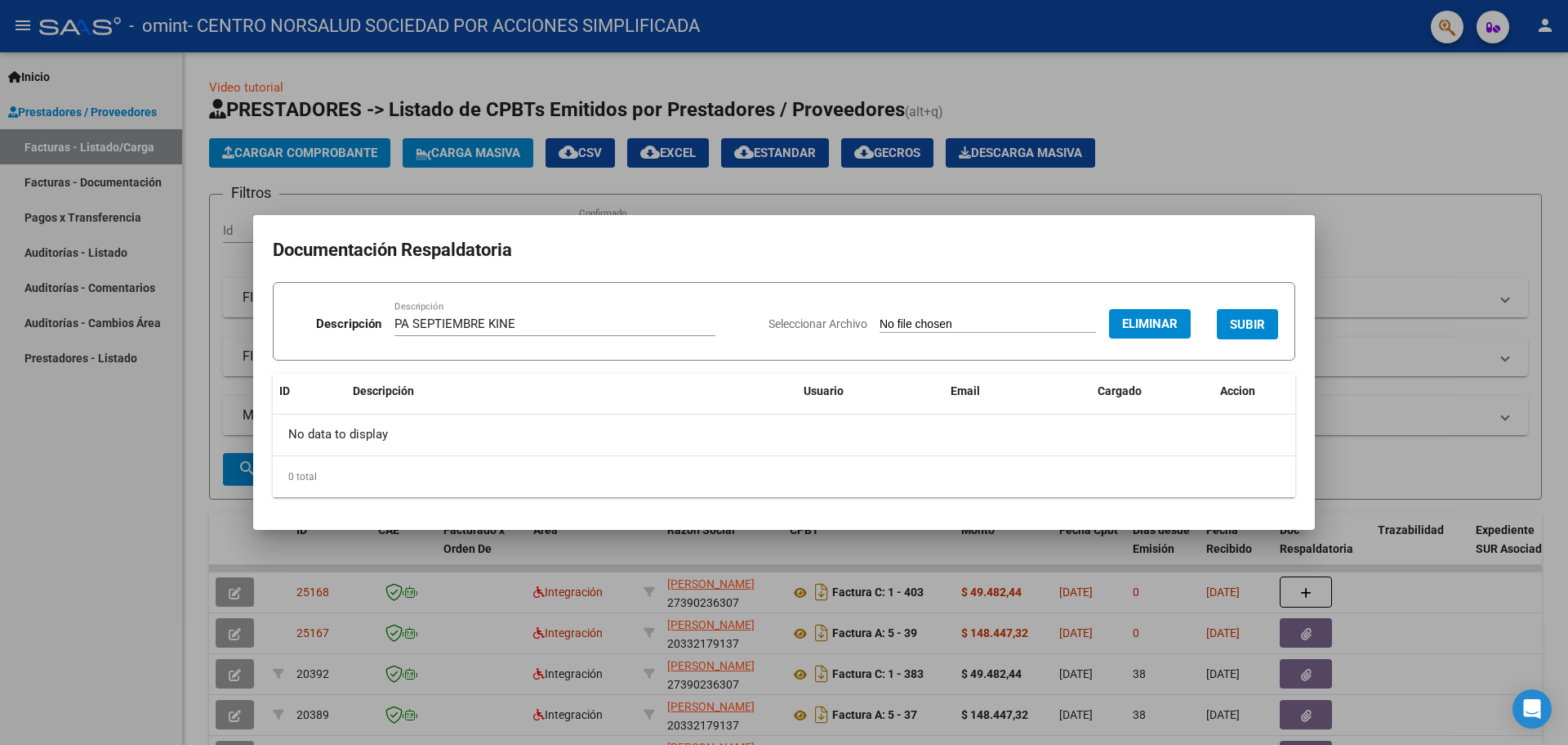
click at [1242, 323] on span "SUBIR" at bounding box center [1247, 325] width 35 height 15
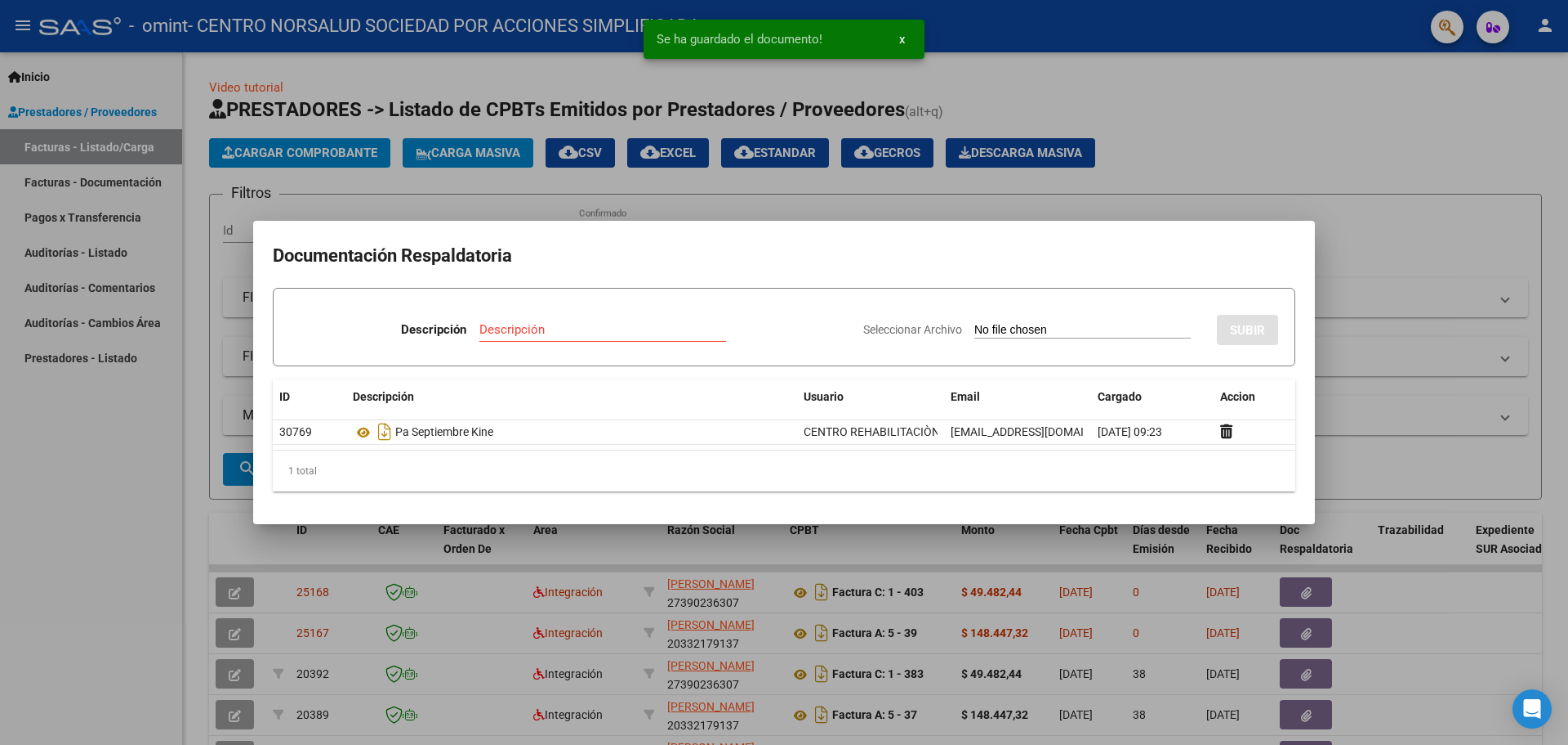
click at [1213, 185] on div at bounding box center [784, 372] width 1568 height 745
